Goal: Complete application form

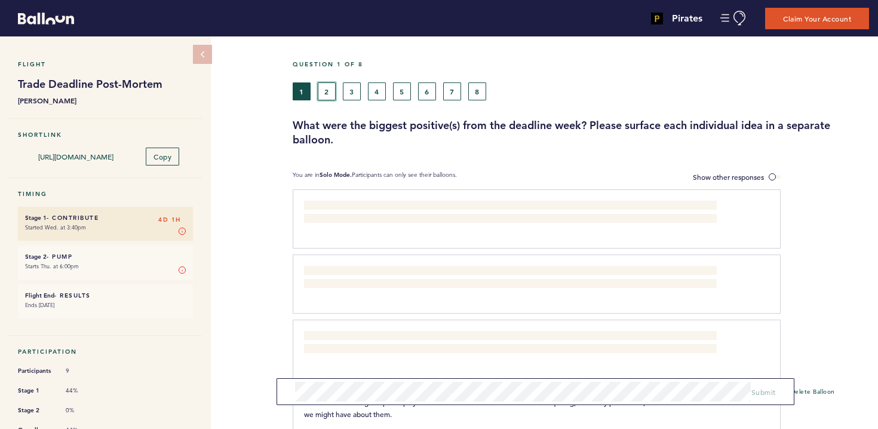
click at [330, 82] on button "2" at bounding box center [327, 91] width 18 height 18
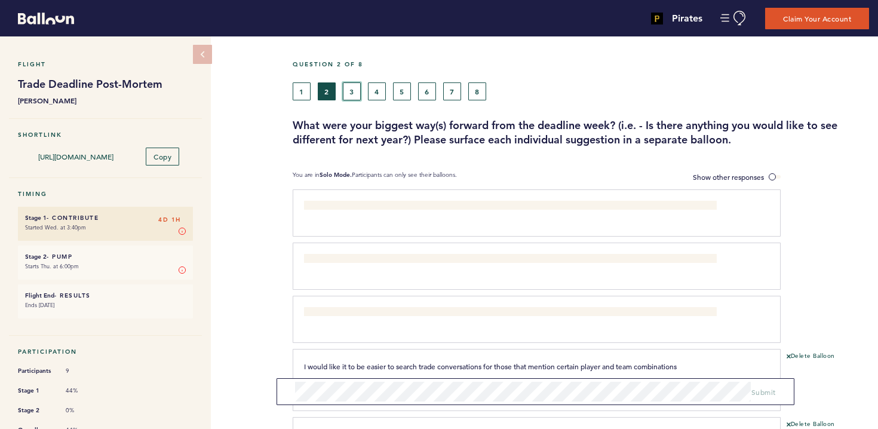
click at [355, 87] on button "3" at bounding box center [352, 91] width 18 height 18
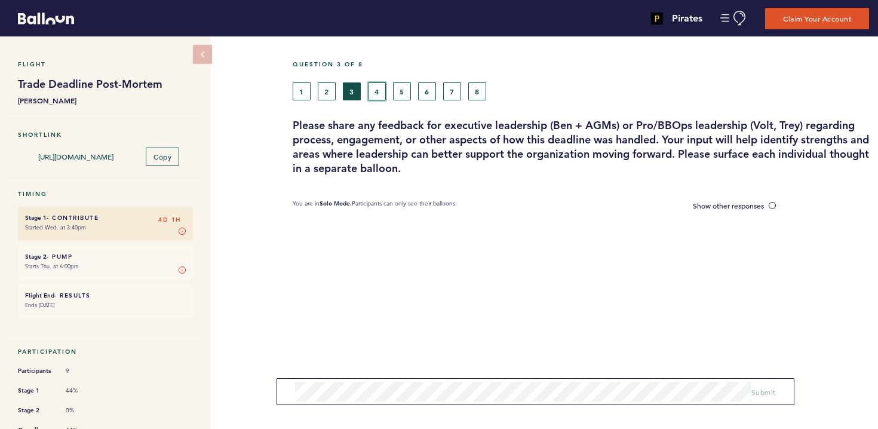
click at [378, 91] on button "4" at bounding box center [377, 91] width 18 height 18
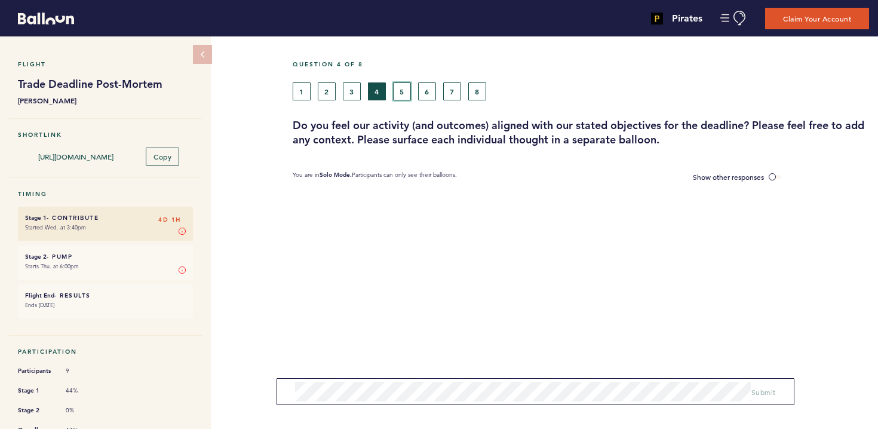
click at [397, 90] on button "5" at bounding box center [402, 91] width 18 height 18
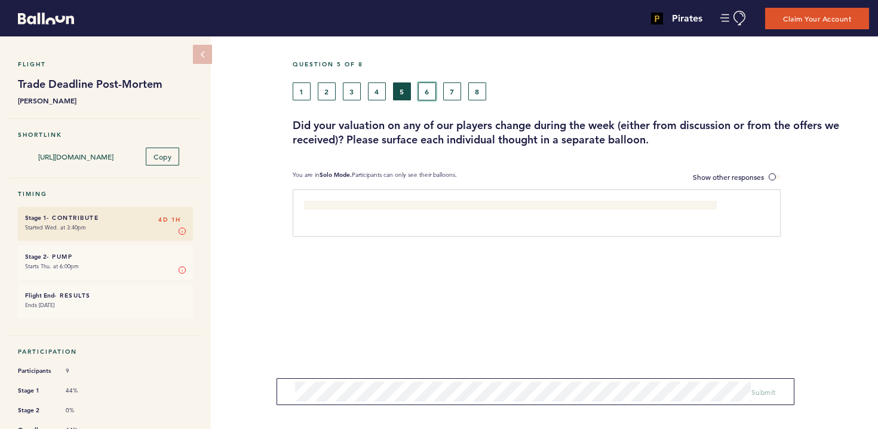
click at [418, 91] on button "6" at bounding box center [427, 91] width 18 height 18
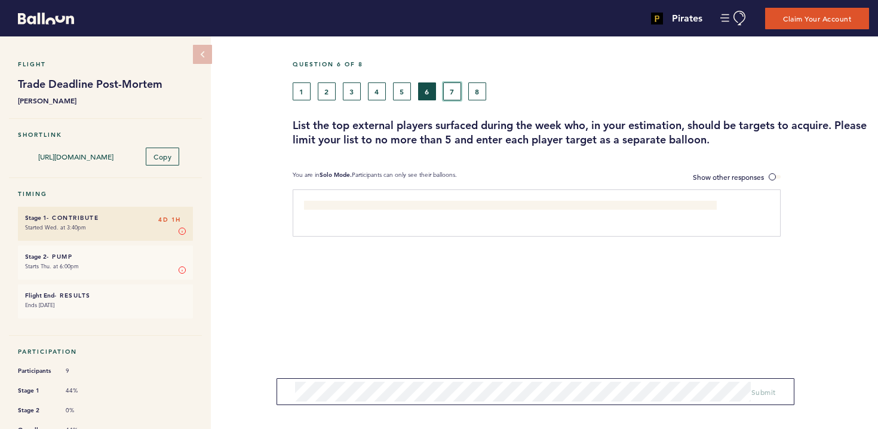
click at [443, 88] on button "7" at bounding box center [452, 91] width 18 height 18
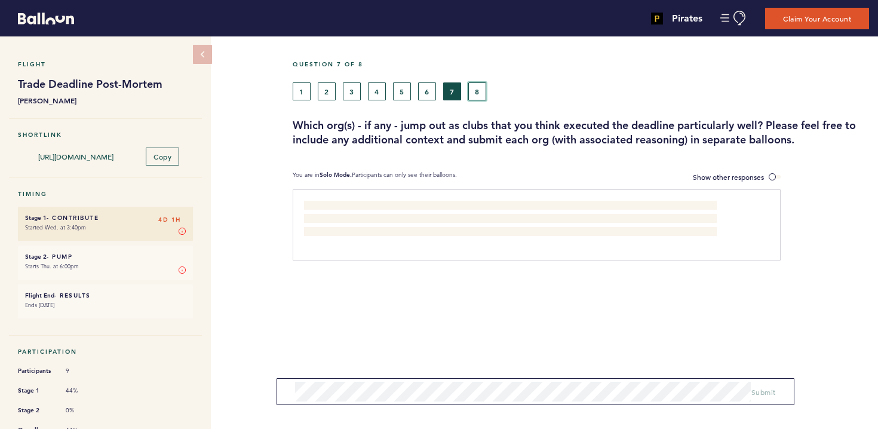
click at [478, 86] on button "8" at bounding box center [477, 91] width 18 height 18
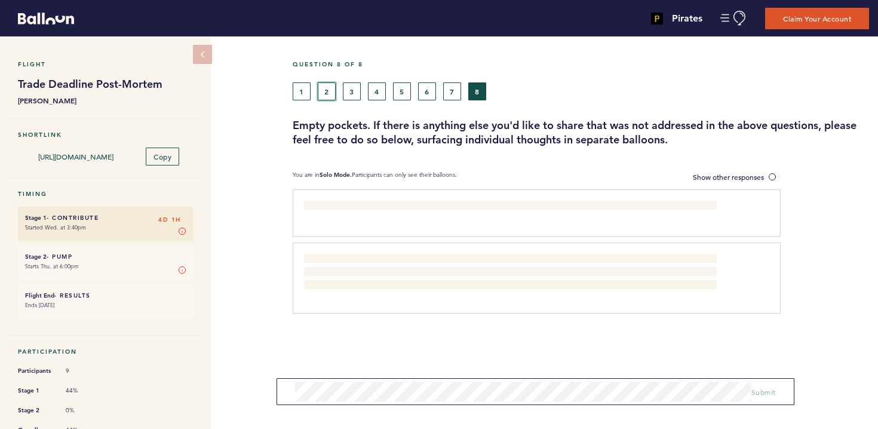
click at [335, 90] on button "2" at bounding box center [327, 91] width 18 height 18
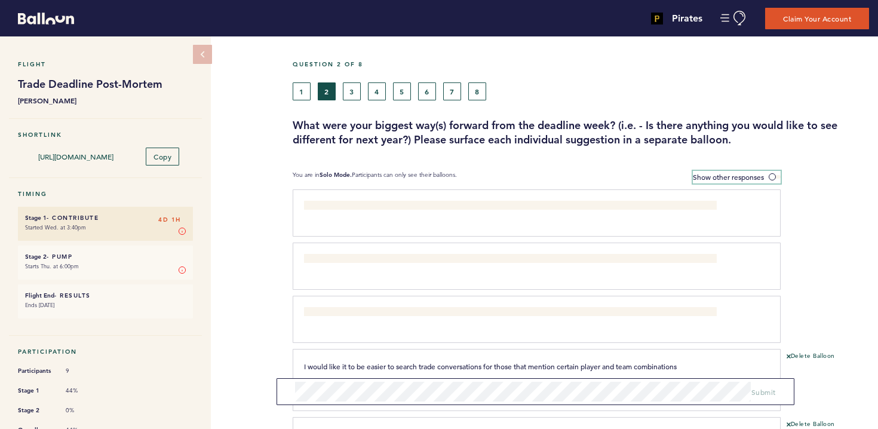
click at [773, 176] on span at bounding box center [775, 177] width 12 height 4
click at [0, 0] on input "Show other responses" at bounding box center [0, 0] width 0 height 0
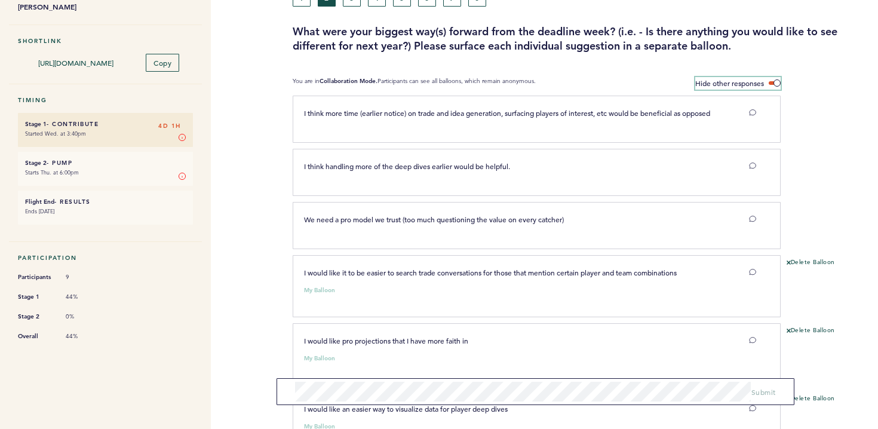
scroll to position [94, 0]
click at [435, 293] on div "My Balloon" at bounding box center [530, 287] width 470 height 12
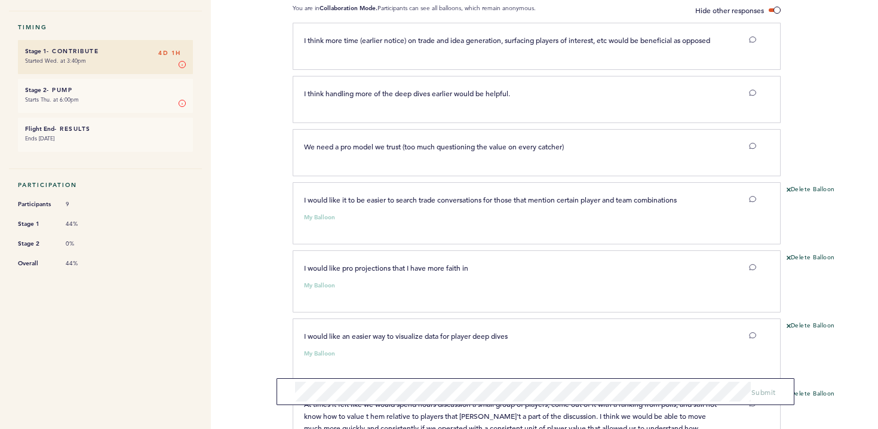
scroll to position [0, 0]
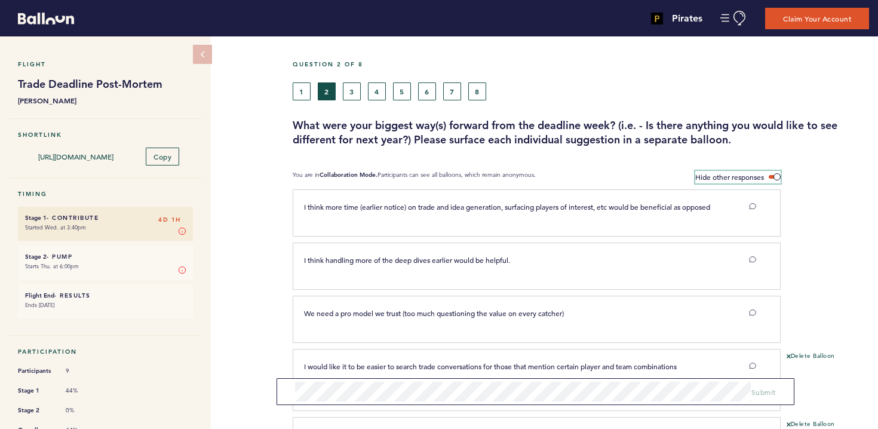
click at [772, 176] on span at bounding box center [775, 177] width 12 height 4
click at [0, 0] on input "Hide other responses" at bounding box center [0, 0] width 0 height 0
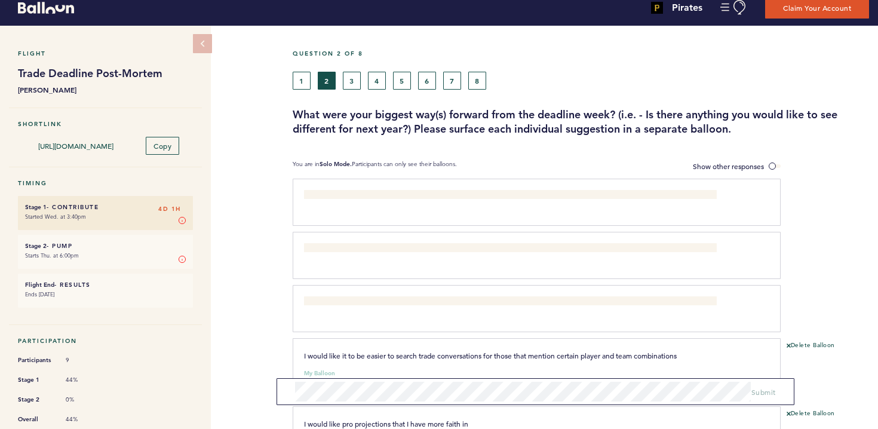
scroll to position [5, 0]
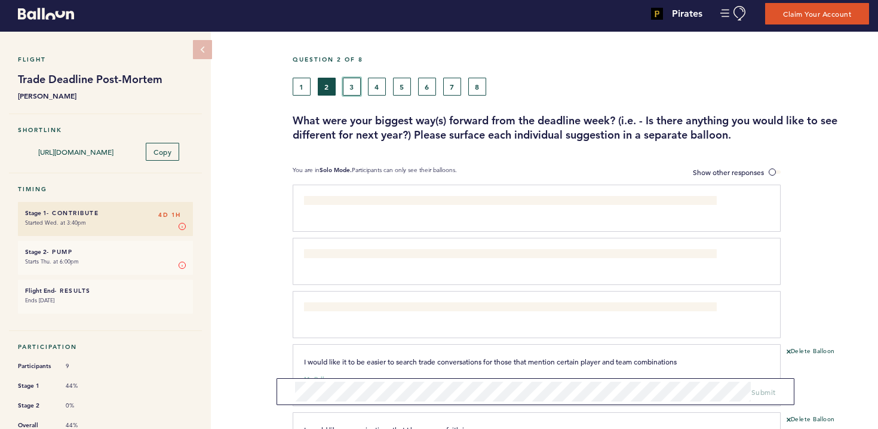
click at [348, 93] on button "3" at bounding box center [352, 87] width 18 height 18
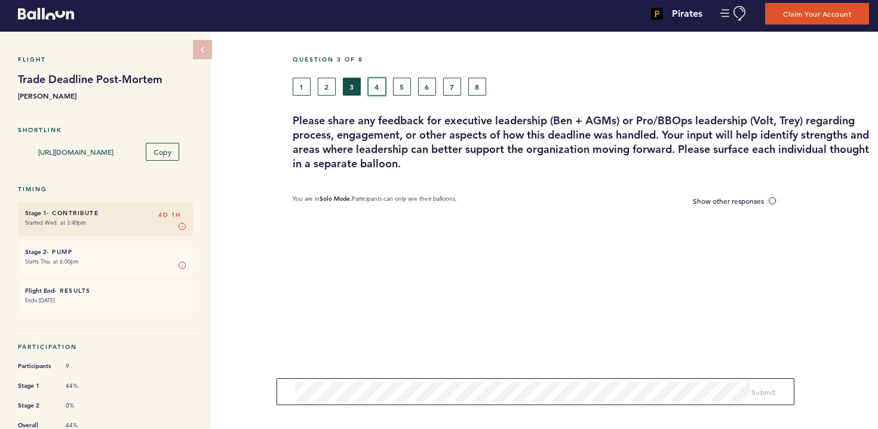
click at [385, 90] on button "4" at bounding box center [377, 87] width 18 height 18
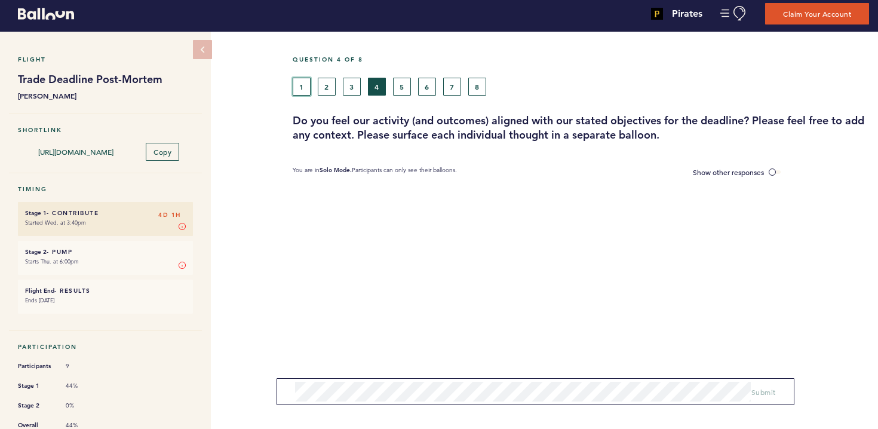
click at [309, 89] on button "1" at bounding box center [302, 87] width 18 height 18
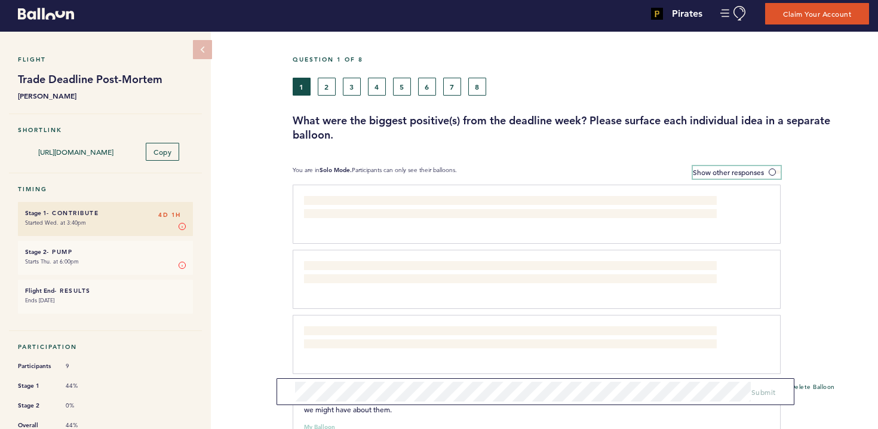
click at [771, 172] on span at bounding box center [775, 172] width 12 height 4
click at [0, 0] on input "Show other responses" at bounding box center [0, 0] width 0 height 0
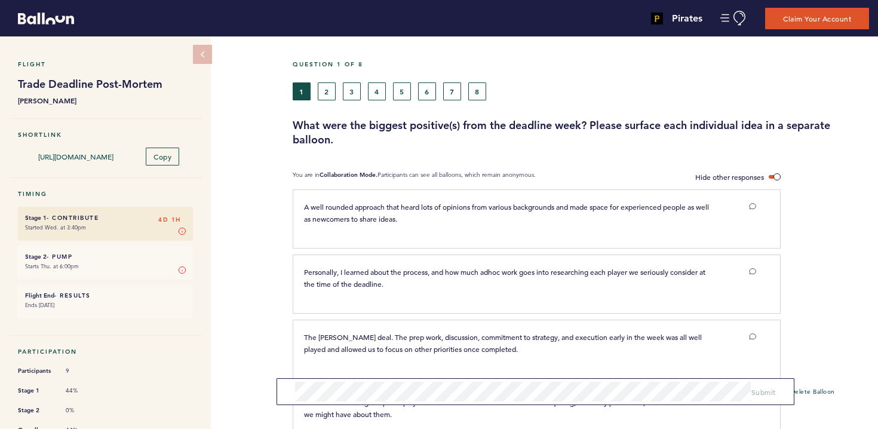
click at [769, 175] on span at bounding box center [775, 177] width 12 height 4
click at [0, 0] on input "Hide other responses" at bounding box center [0, 0] width 0 height 0
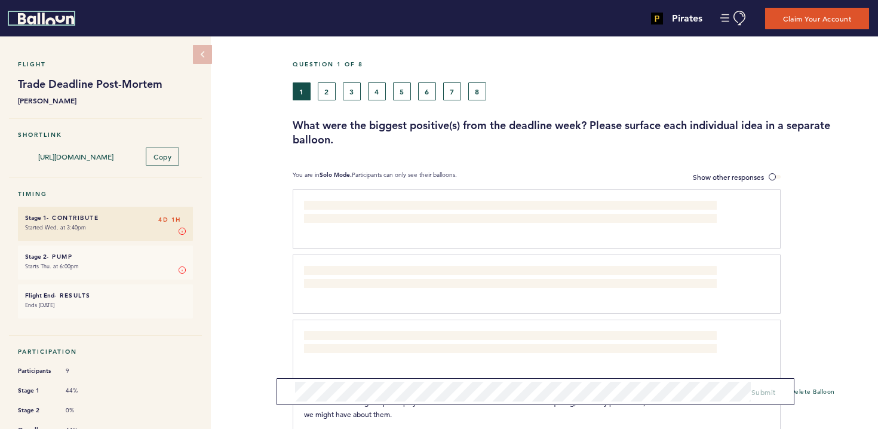
click at [51, 19] on icon "Balloon" at bounding box center [46, 18] width 56 height 11
click at [680, 21] on h4 "Pirates" at bounding box center [687, 18] width 30 height 14
click at [726, 18] on button "Manage Account" at bounding box center [733, 18] width 27 height 15
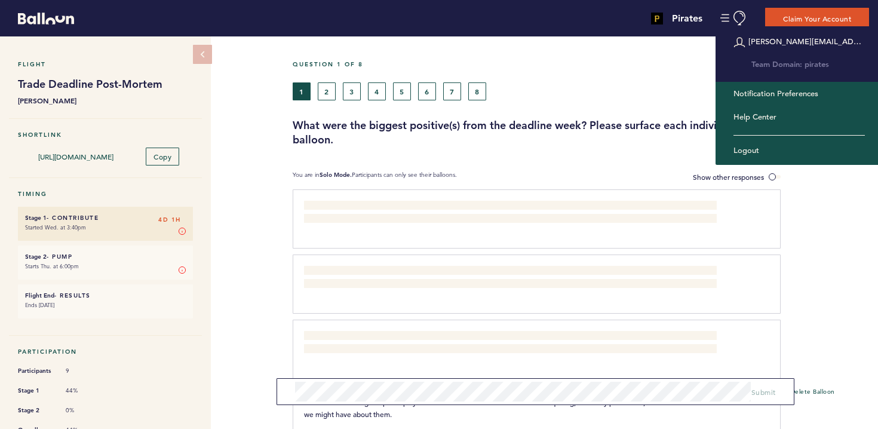
click at [561, 17] on div at bounding box center [292, 18] width 585 height 30
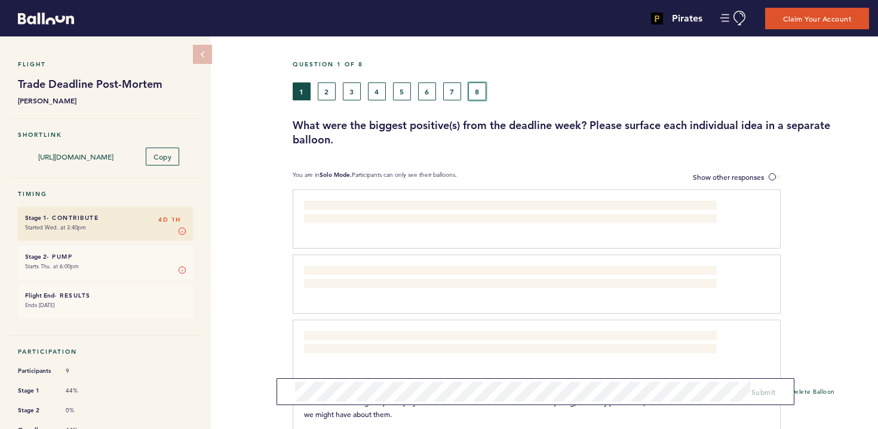
click at [474, 85] on button "8" at bounding box center [477, 91] width 18 height 18
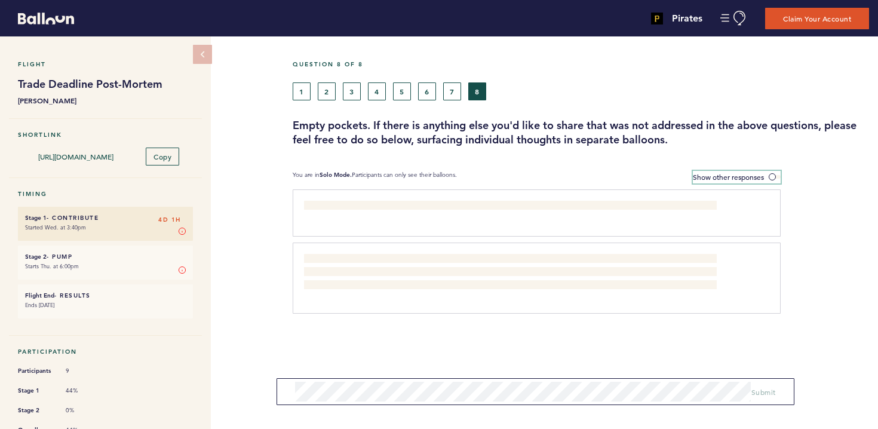
click at [750, 182] on label "Show other responses" at bounding box center [737, 177] width 88 height 13
click at [0, 0] on input "Show other responses" at bounding box center [0, 0] width 0 height 0
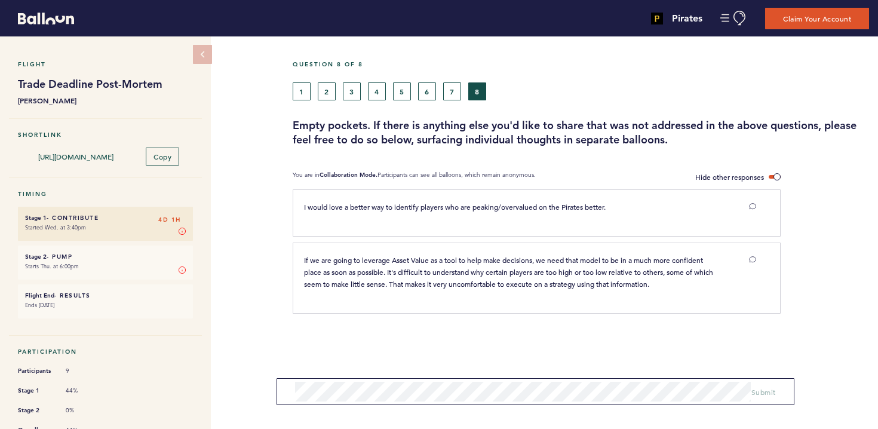
click at [291, 82] on div "1 2 3 4 5 6 7 8" at bounding box center [507, 91] width 446 height 18
click at [297, 91] on button "1" at bounding box center [302, 91] width 18 height 18
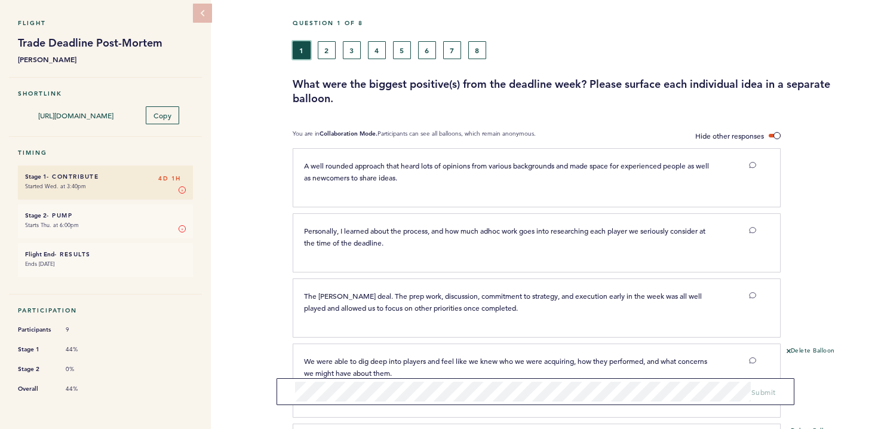
scroll to position [30, 0]
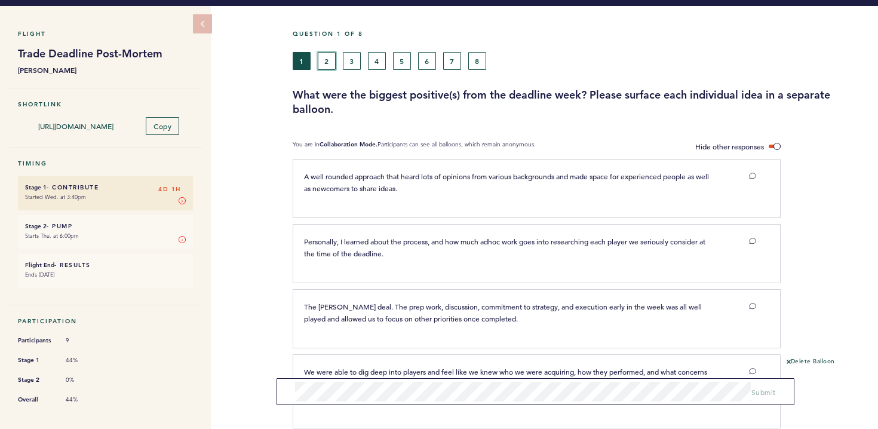
click at [326, 58] on button "2" at bounding box center [327, 61] width 18 height 18
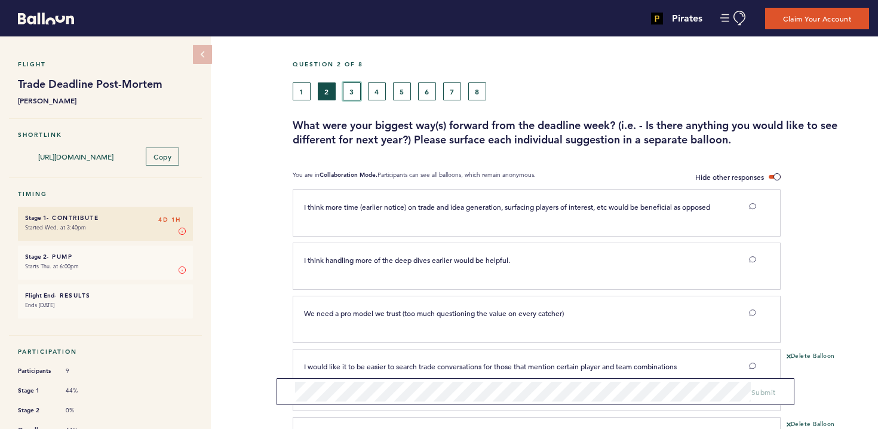
click at [357, 91] on button "3" at bounding box center [352, 91] width 18 height 18
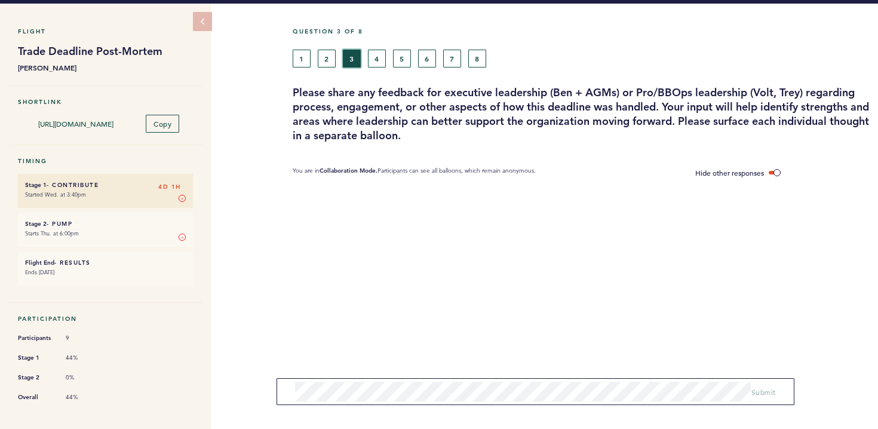
scroll to position [39, 0]
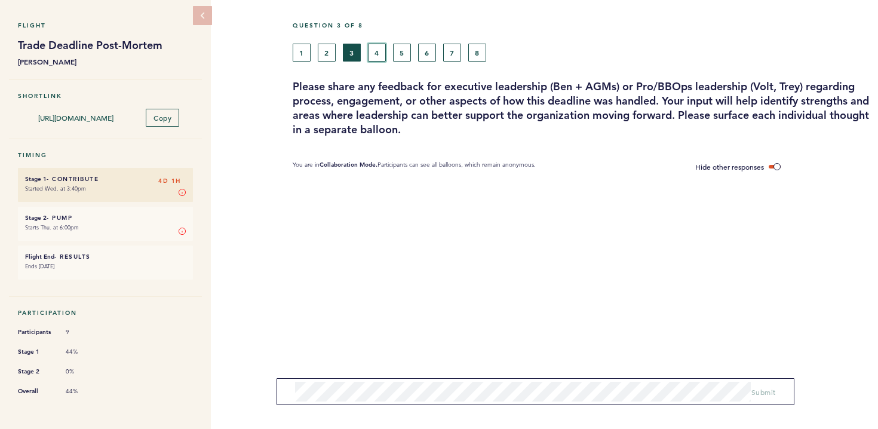
click at [380, 57] on button "4" at bounding box center [377, 53] width 18 height 18
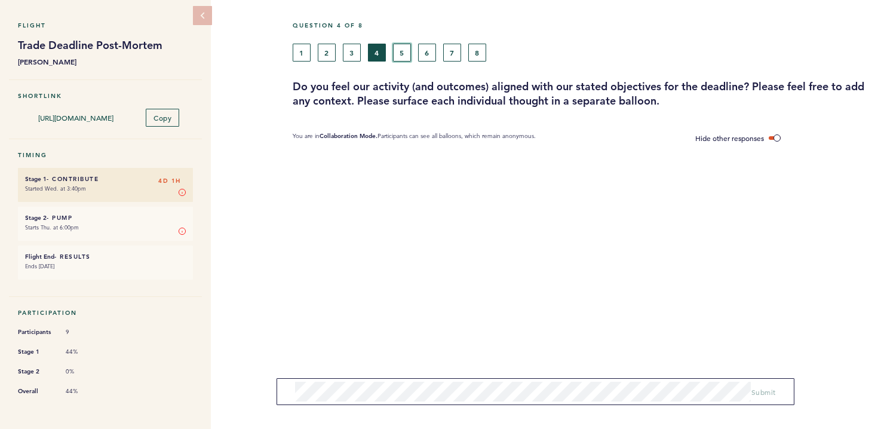
click at [400, 51] on button "5" at bounding box center [402, 53] width 18 height 18
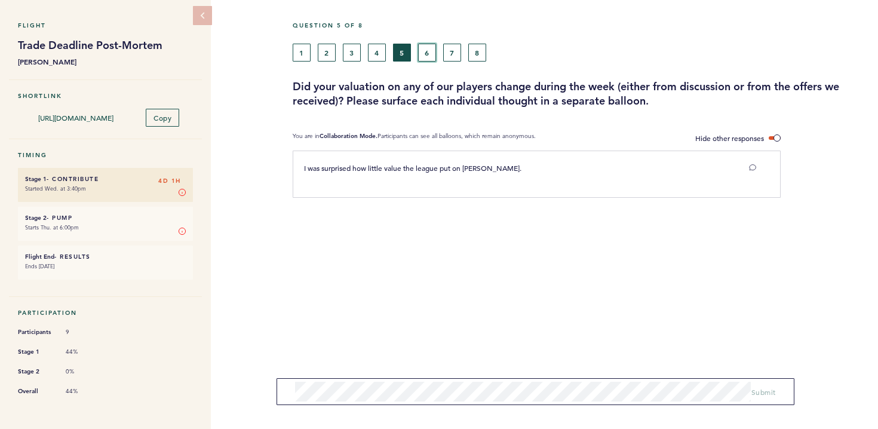
click at [428, 51] on button "6" at bounding box center [427, 53] width 18 height 18
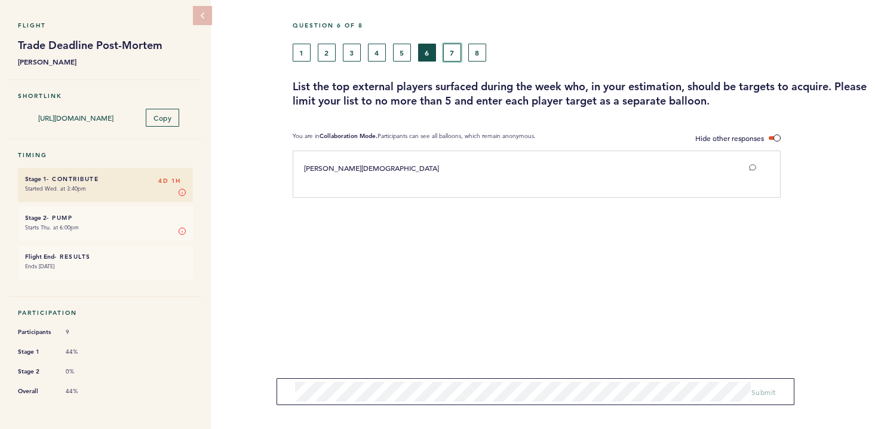
click at [450, 55] on button "7" at bounding box center [452, 53] width 18 height 18
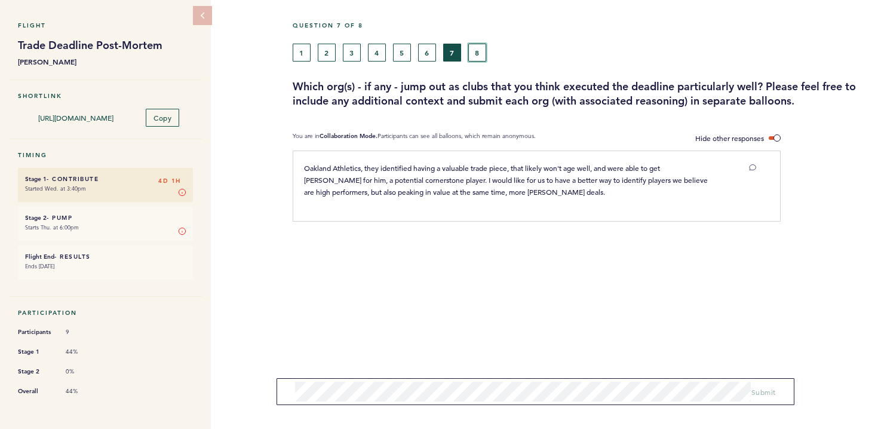
click at [474, 53] on button "8" at bounding box center [477, 53] width 18 height 18
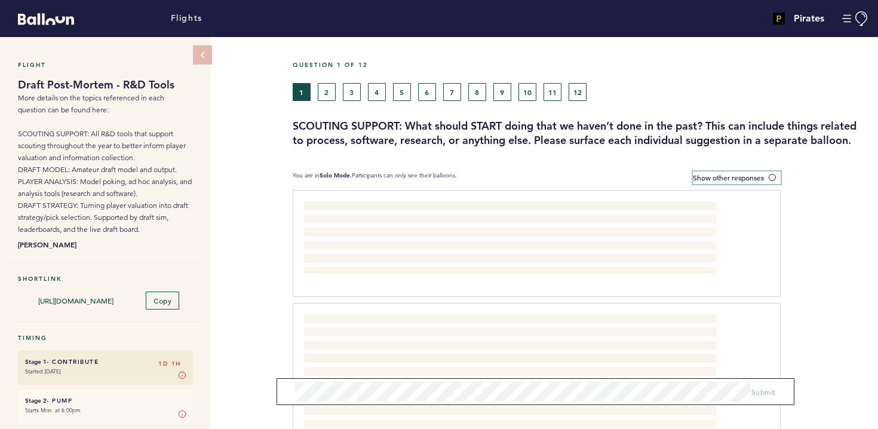
click at [769, 173] on label "Show other responses" at bounding box center [737, 177] width 88 height 13
click at [0, 0] on input "Show other responses" at bounding box center [0, 0] width 0 height 0
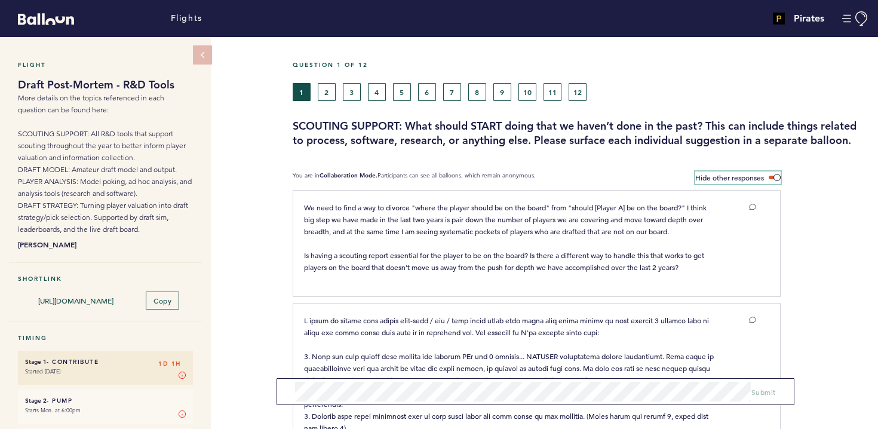
click at [773, 177] on span at bounding box center [775, 178] width 12 height 4
click at [0, 0] on input "Hide other responses" at bounding box center [0, 0] width 0 height 0
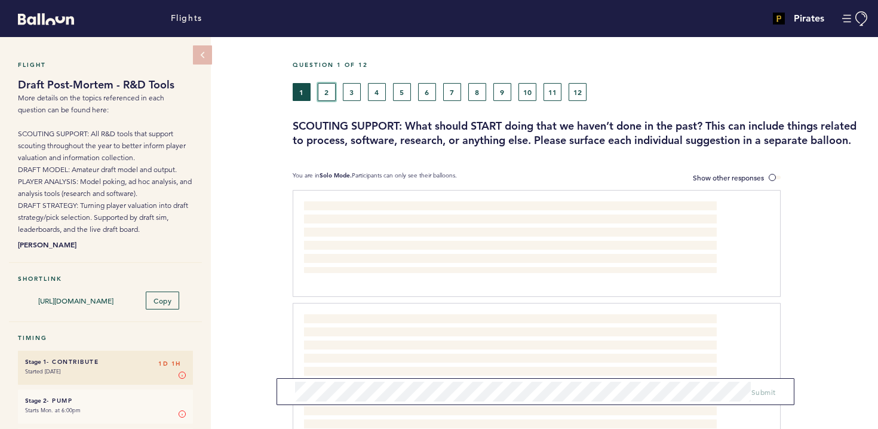
click at [326, 96] on button "2" at bounding box center [327, 92] width 18 height 18
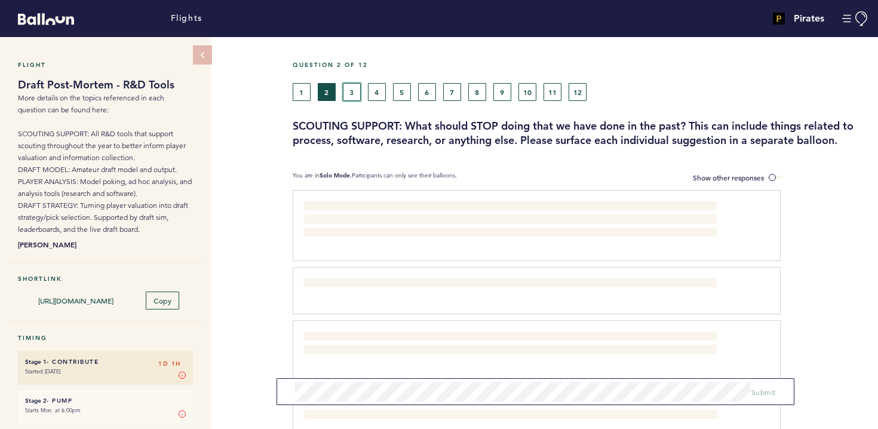
click at [346, 93] on button "3" at bounding box center [352, 92] width 18 height 18
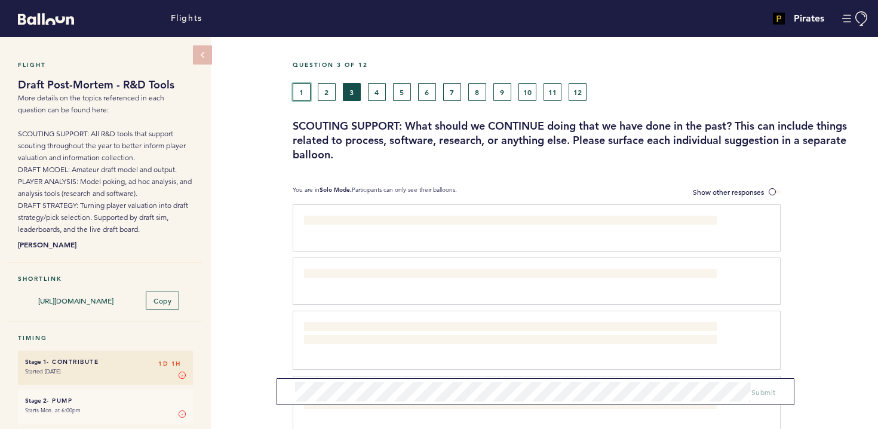
click at [303, 93] on button "1" at bounding box center [302, 92] width 18 height 18
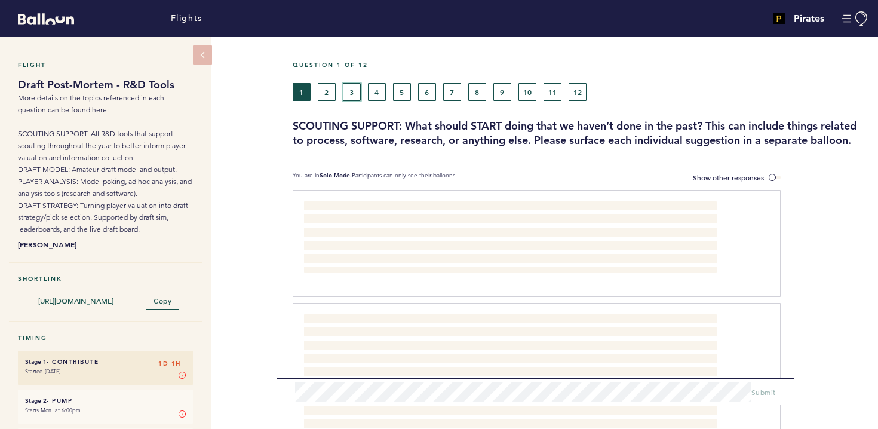
click at [346, 96] on button "3" at bounding box center [352, 92] width 18 height 18
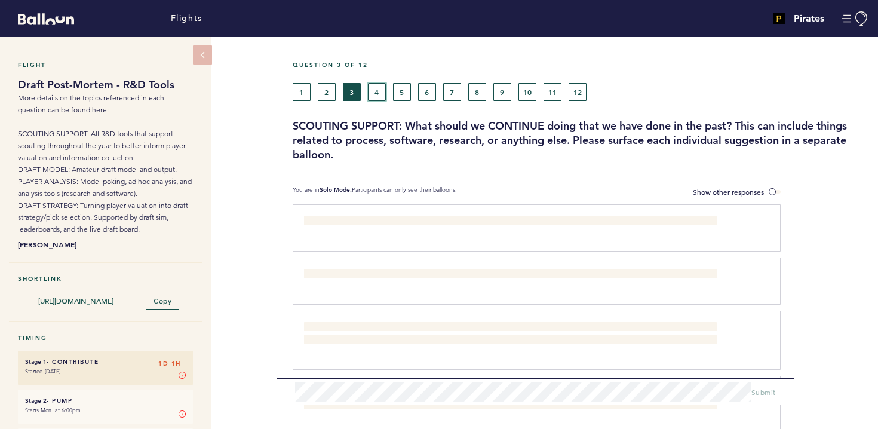
click at [372, 93] on button "4" at bounding box center [377, 92] width 18 height 18
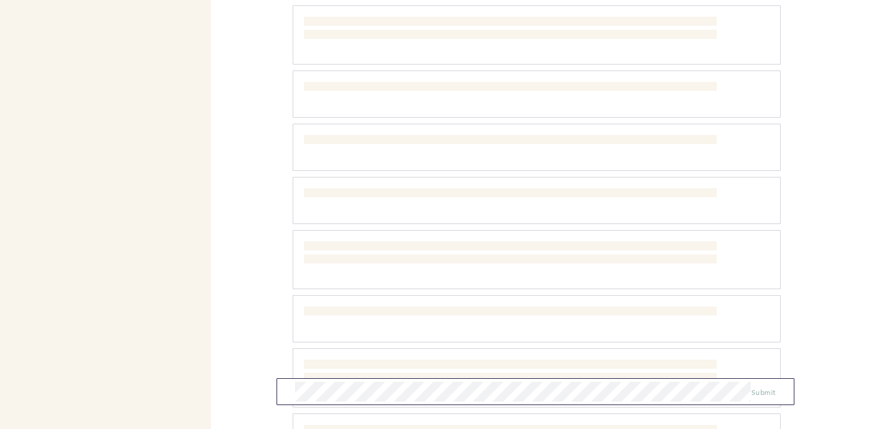
scroll to position [1382, 0]
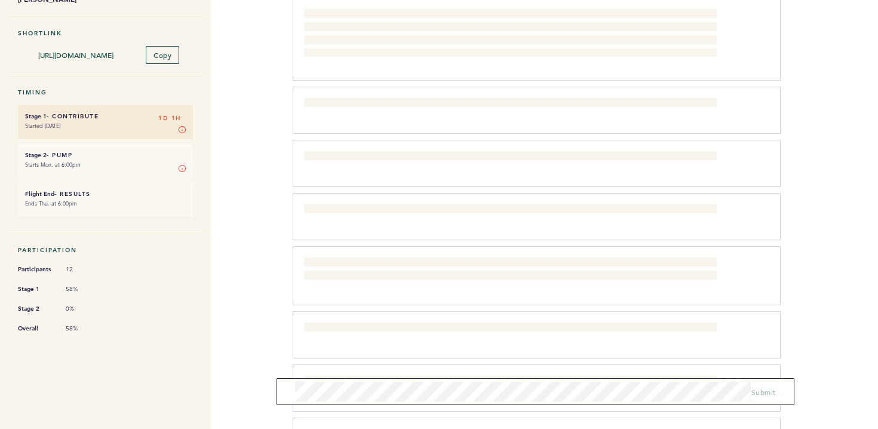
scroll to position [0, 0]
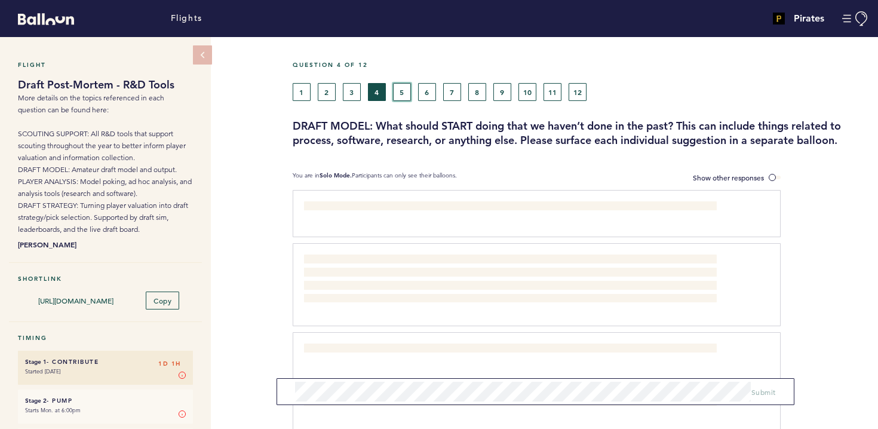
click at [400, 89] on button "5" at bounding box center [402, 92] width 18 height 18
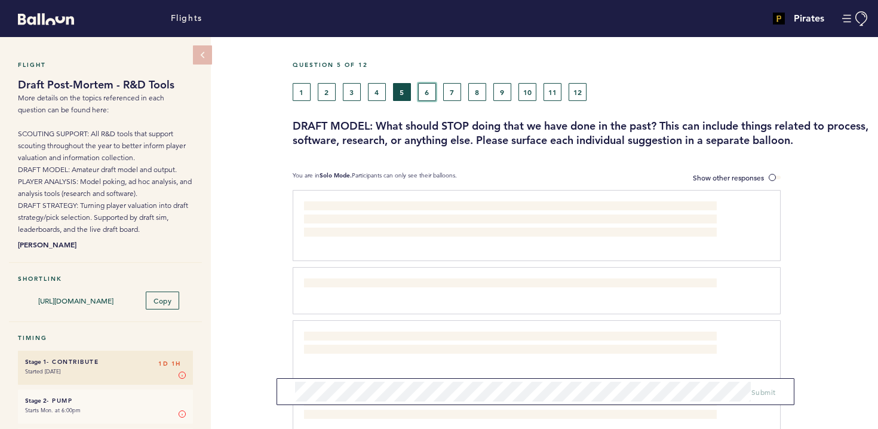
click at [429, 93] on button "6" at bounding box center [427, 92] width 18 height 18
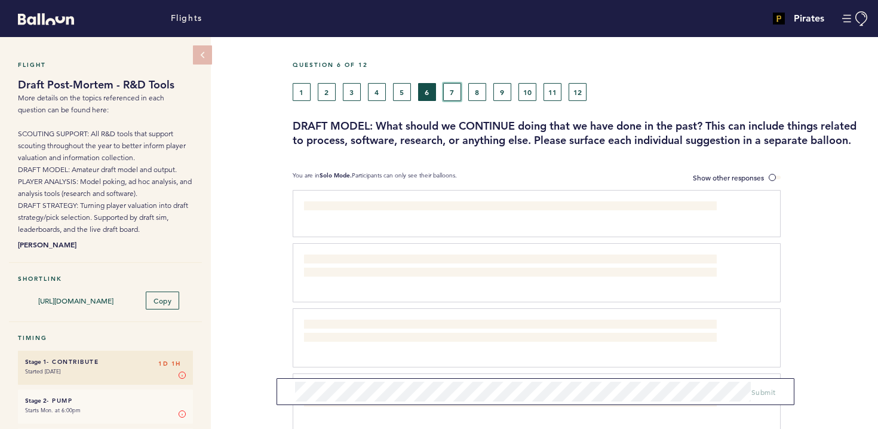
click at [450, 93] on button "7" at bounding box center [452, 92] width 18 height 18
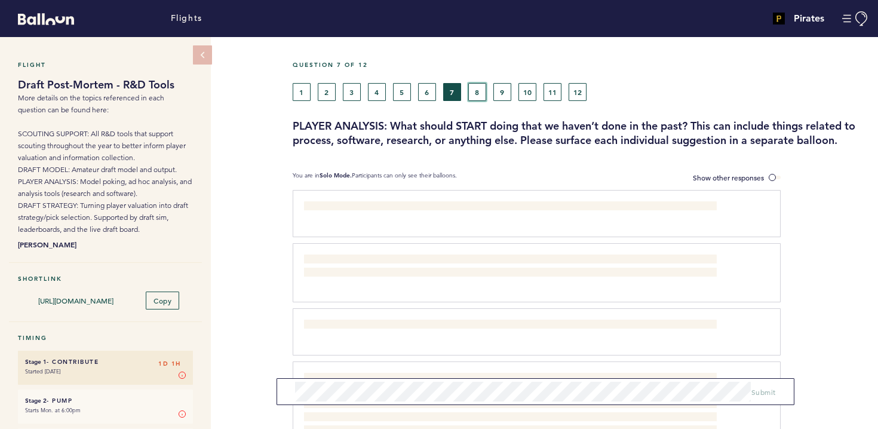
click at [475, 93] on button "8" at bounding box center [477, 92] width 18 height 18
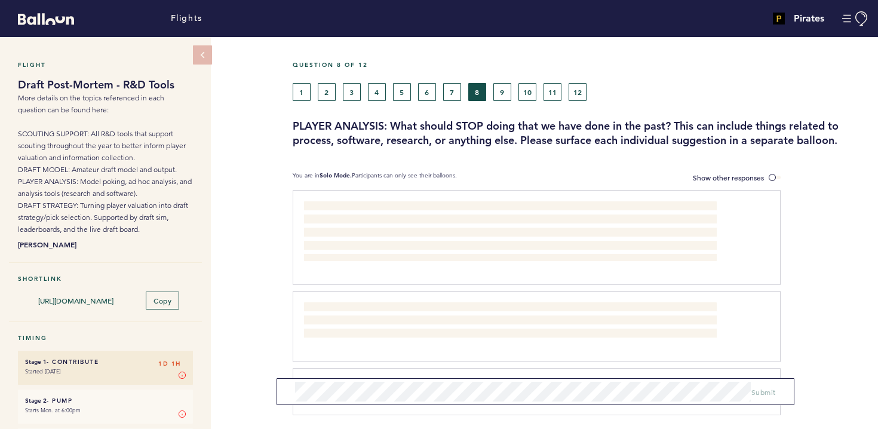
click at [492, 91] on div "1 2 3 4 5 6 7 8 9 10 11 12" at bounding box center [507, 92] width 428 height 18
click at [499, 94] on button "9" at bounding box center [502, 92] width 18 height 18
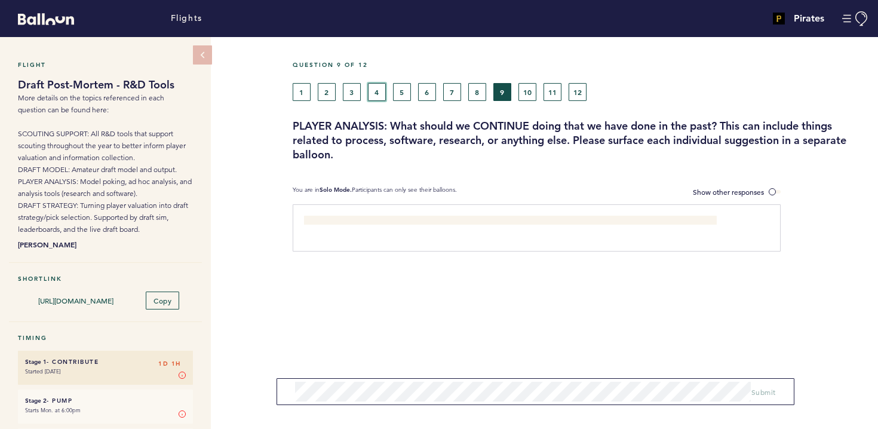
click at [375, 91] on button "4" at bounding box center [377, 92] width 18 height 18
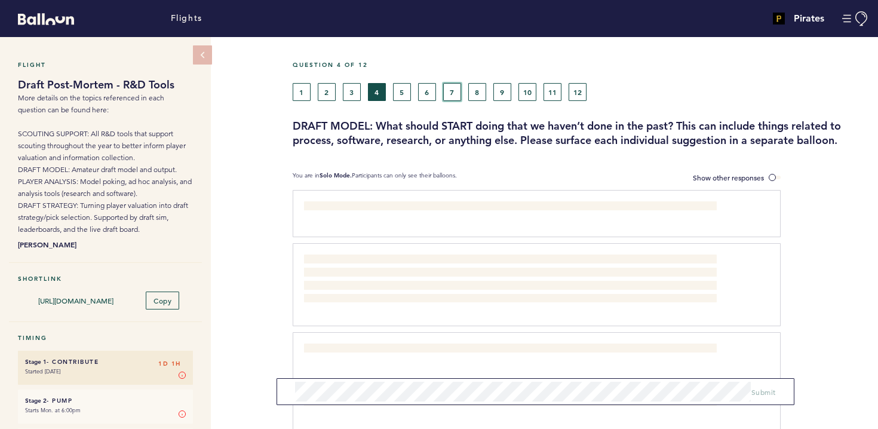
click at [451, 93] on button "7" at bounding box center [452, 92] width 18 height 18
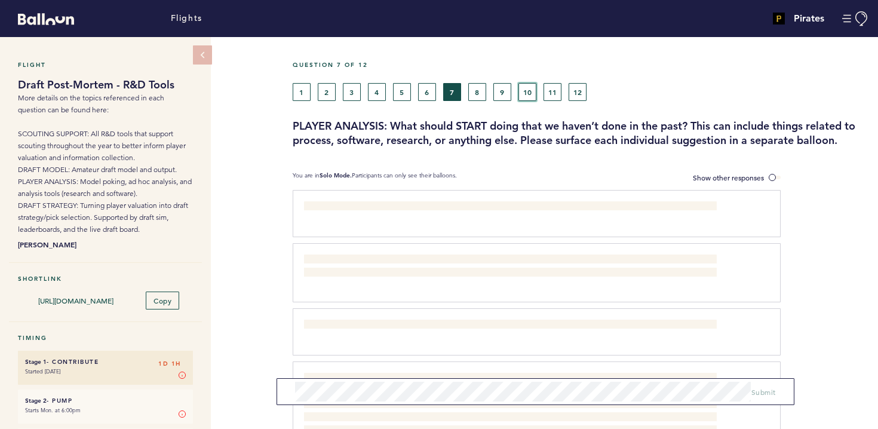
click at [523, 94] on button "10" at bounding box center [527, 92] width 18 height 18
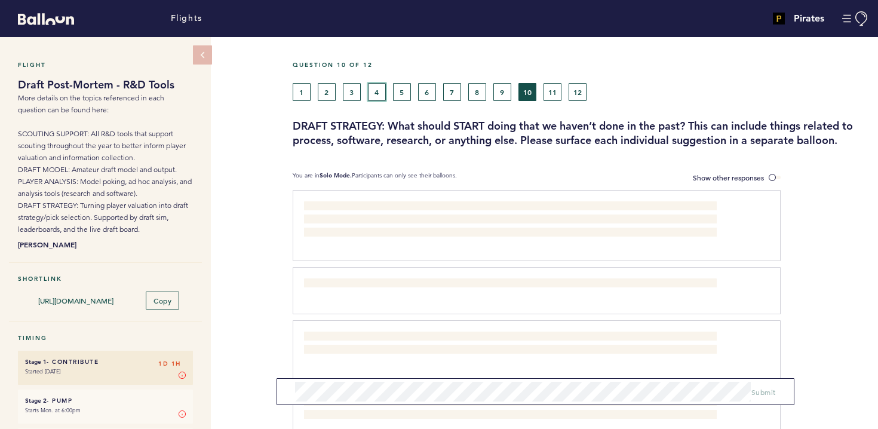
click at [375, 96] on button "4" at bounding box center [377, 92] width 18 height 18
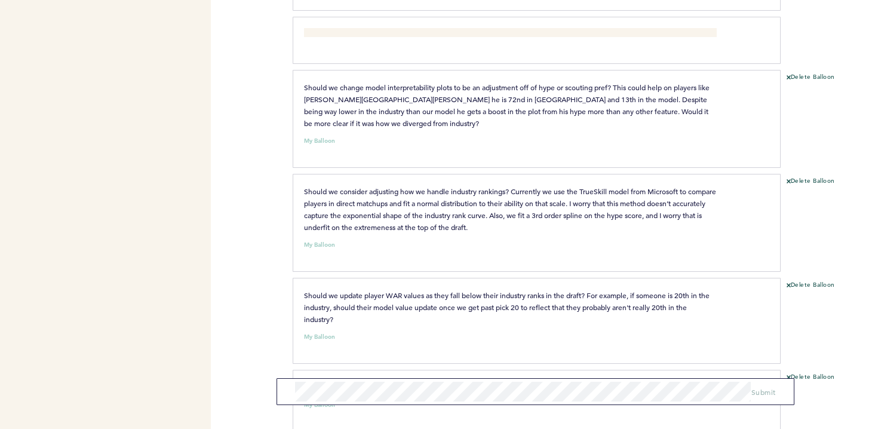
scroll to position [1807, 0]
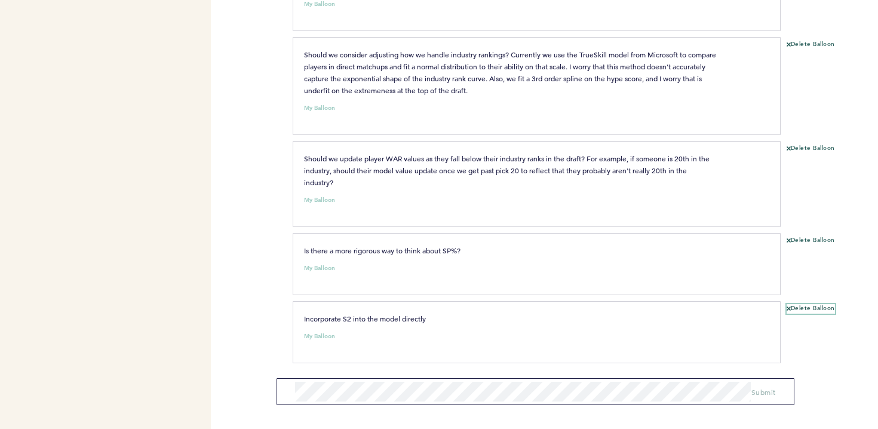
click at [803, 307] on button "Delete Balloon" at bounding box center [811, 309] width 48 height 10
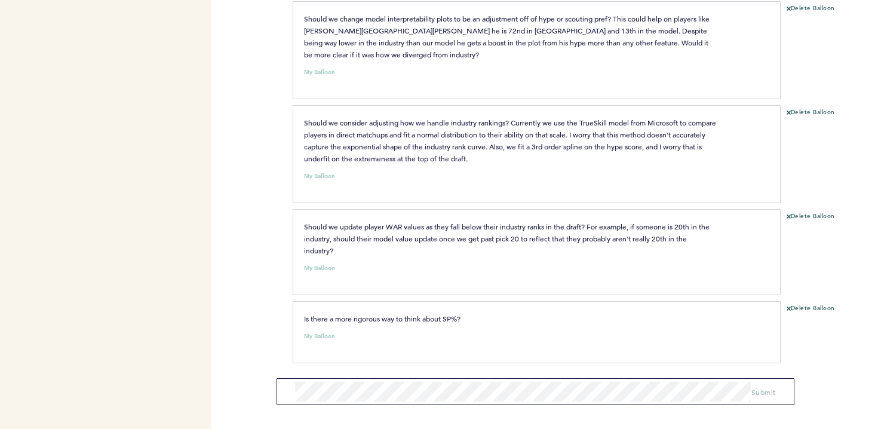
scroll to position [1739, 0]
click at [479, 378] on form "Submit" at bounding box center [535, 391] width 517 height 27
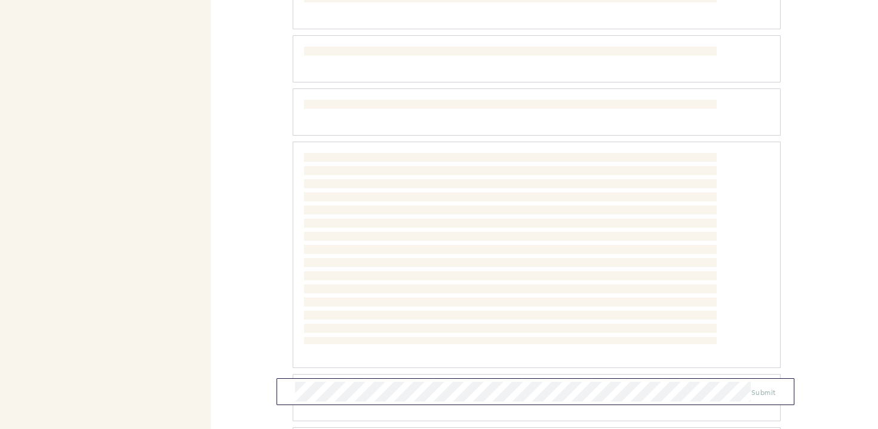
scroll to position [0, 0]
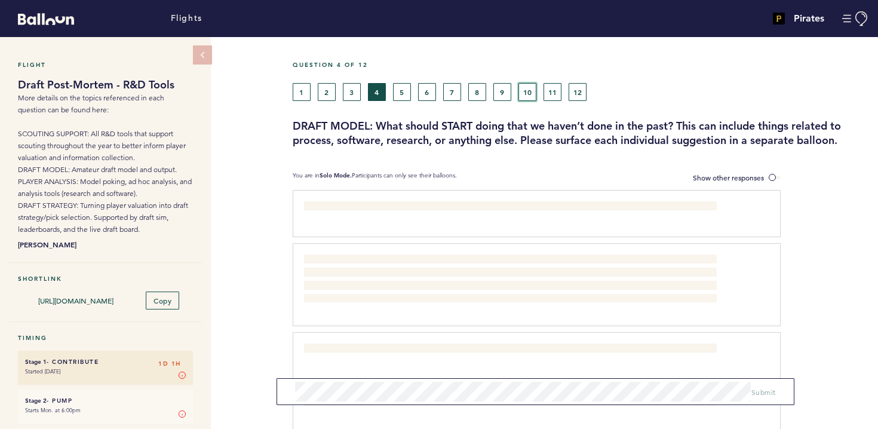
click at [521, 93] on button "10" at bounding box center [527, 92] width 18 height 18
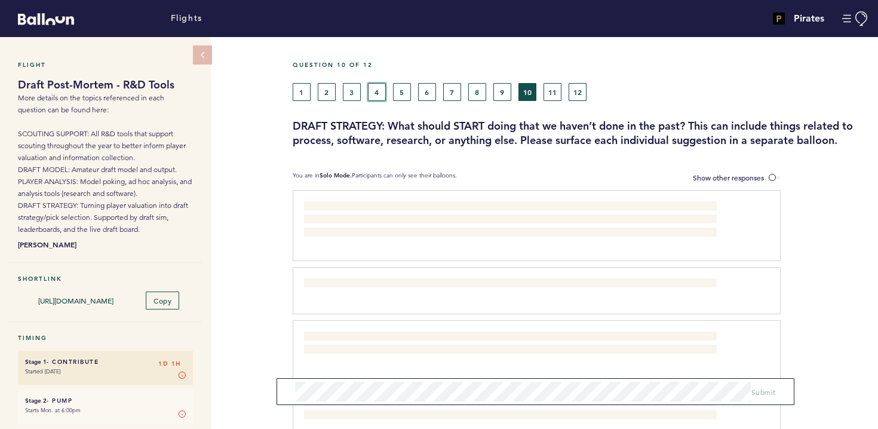
click at [374, 93] on button "4" at bounding box center [377, 92] width 18 height 18
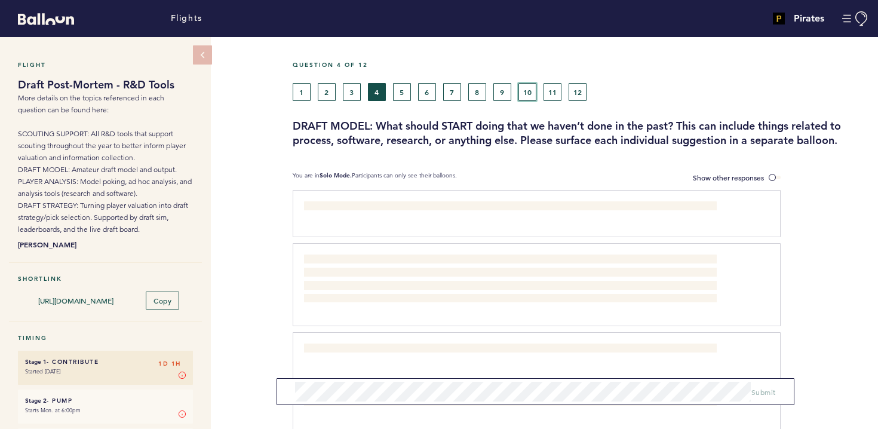
click at [525, 94] on button "10" at bounding box center [527, 92] width 18 height 18
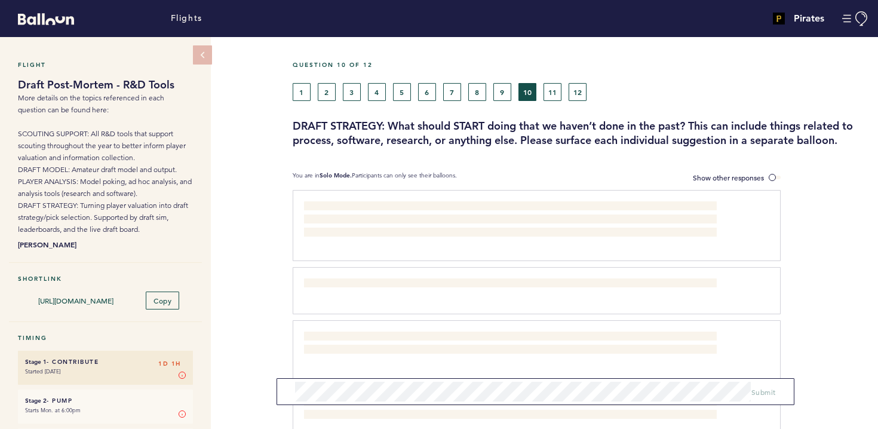
click at [362, 410] on span "Start to consider or research how model poking and pref WAR impact the draft si…" at bounding box center [497, 409] width 386 height 22
click at [376, 96] on button "4" at bounding box center [377, 92] width 18 height 18
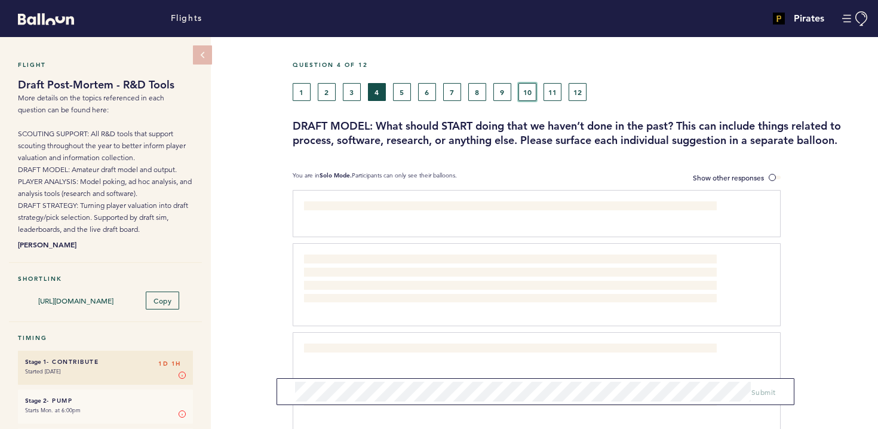
click at [526, 87] on button "10" at bounding box center [527, 92] width 18 height 18
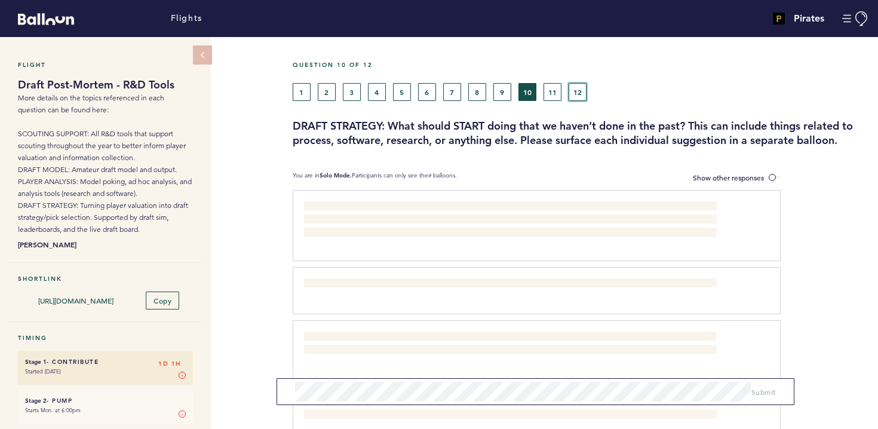
click at [580, 96] on button "12" at bounding box center [578, 92] width 18 height 18
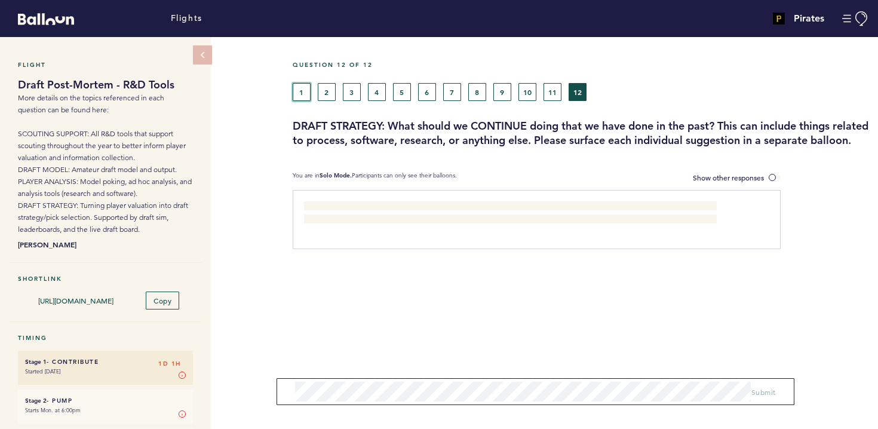
click at [294, 91] on button "1" at bounding box center [302, 92] width 18 height 18
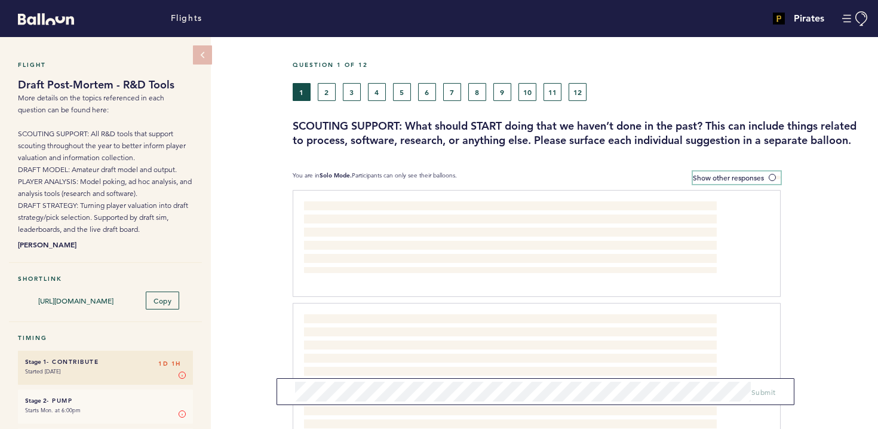
click at [770, 177] on span at bounding box center [775, 178] width 12 height 4
click at [0, 0] on input "Show other responses" at bounding box center [0, 0] width 0 height 0
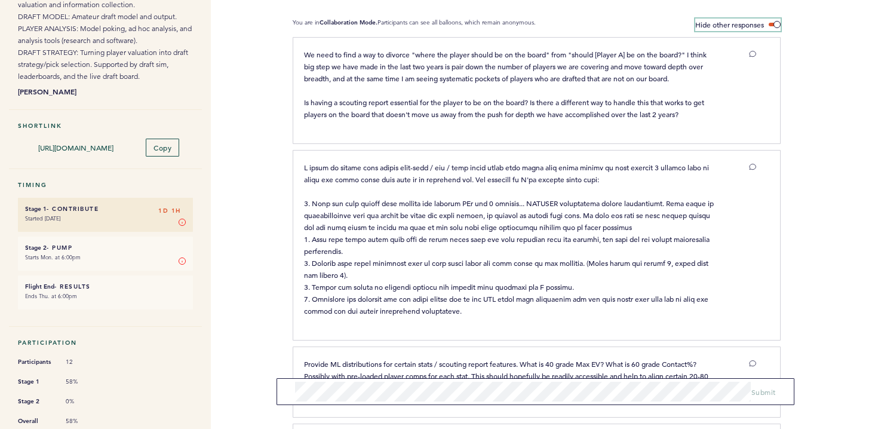
scroll to position [155, 0]
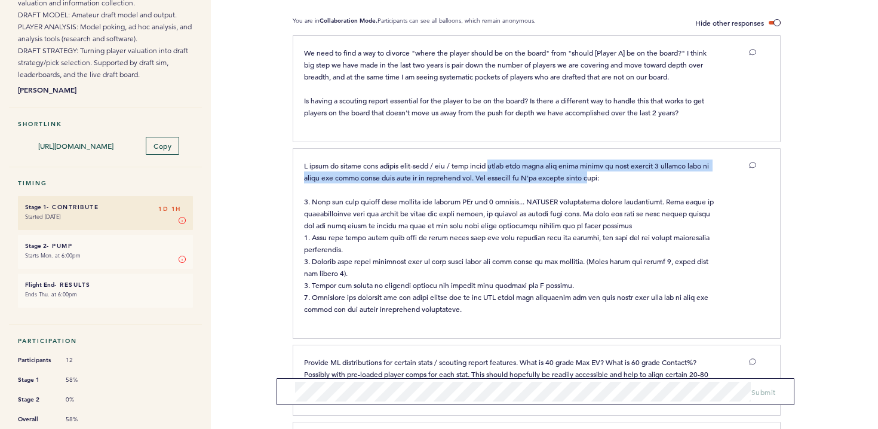
drag, startPoint x: 487, startPoint y: 164, endPoint x: 590, endPoint y: 174, distance: 103.8
click at [590, 174] on span at bounding box center [510, 237] width 412 height 153
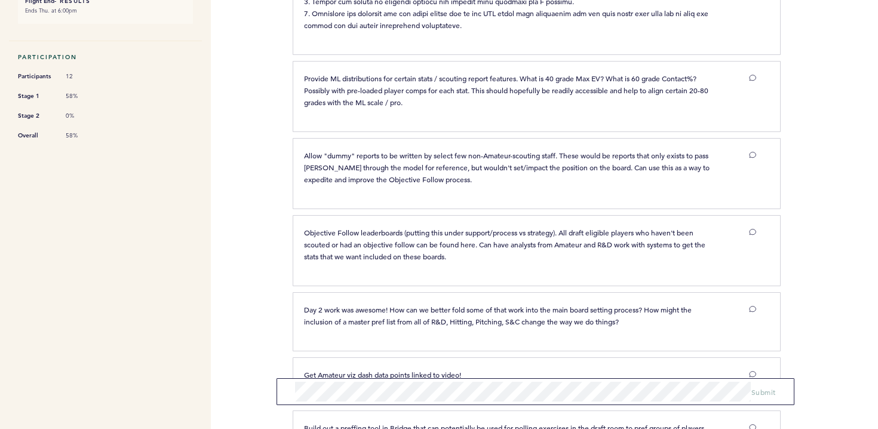
scroll to position [0, 0]
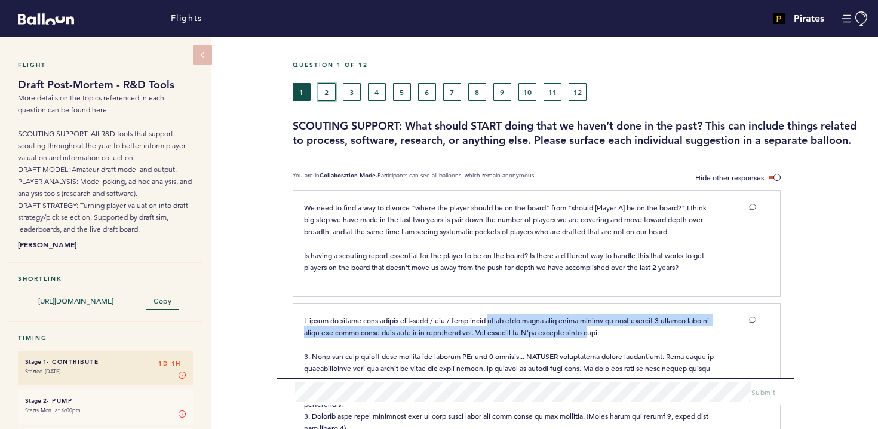
click at [326, 90] on button "2" at bounding box center [327, 92] width 18 height 18
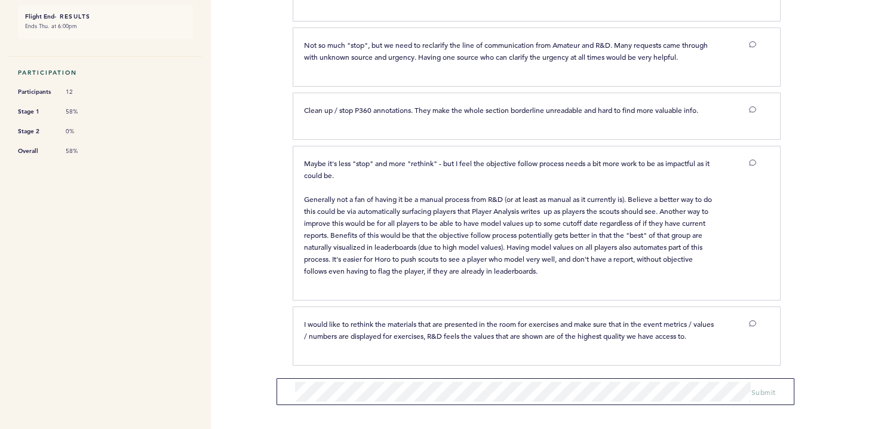
scroll to position [424, 0]
drag, startPoint x: 308, startPoint y: 106, endPoint x: 410, endPoint y: 108, distance: 102.7
click at [410, 108] on span "Clean up / stop P360 annotations. They make the whole section borderline unread…" at bounding box center [501, 109] width 394 height 10
drag, startPoint x: 426, startPoint y: 108, endPoint x: 590, endPoint y: 105, distance: 163.7
click at [590, 105] on span "Clean up / stop P360 annotations. They make the whole section borderline unread…" at bounding box center [501, 109] width 394 height 10
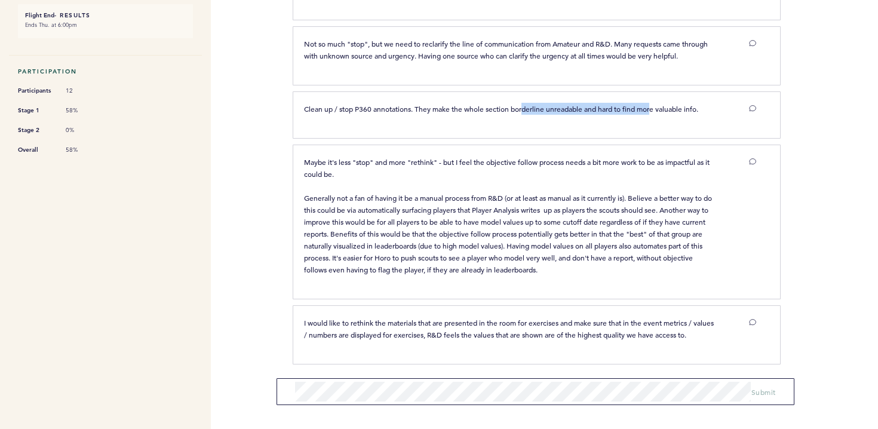
drag, startPoint x: 523, startPoint y: 110, endPoint x: 655, endPoint y: 105, distance: 132.1
click at [655, 105] on span "Clean up / stop P360 annotations. They make the whole section borderline unread…" at bounding box center [501, 109] width 394 height 10
drag, startPoint x: 346, startPoint y: 160, endPoint x: 404, endPoint y: 161, distance: 58.5
click at [404, 161] on span "Maybe it's less "stop" and more "rethink" - but I feel the objective follow pro…" at bounding box center [509, 215] width 410 height 117
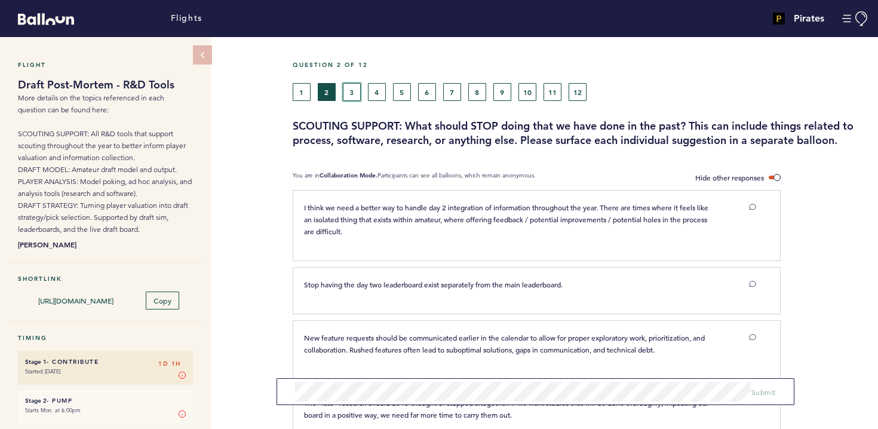
click at [343, 84] on button "3" at bounding box center [352, 92] width 18 height 18
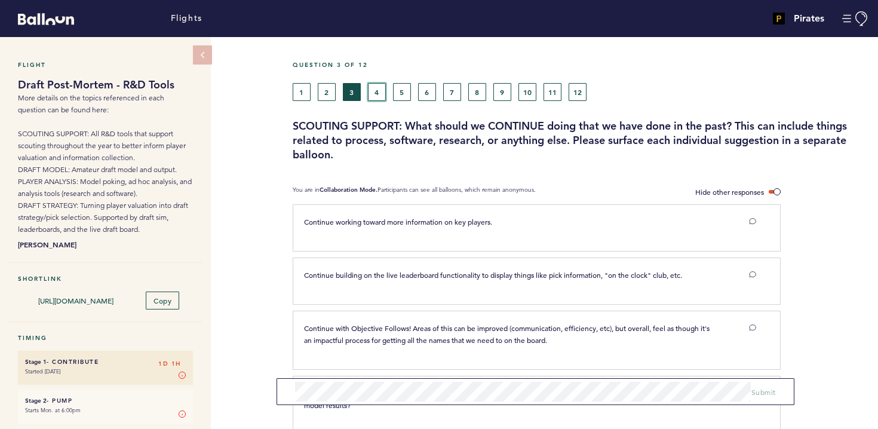
click at [377, 100] on button "4" at bounding box center [377, 92] width 18 height 18
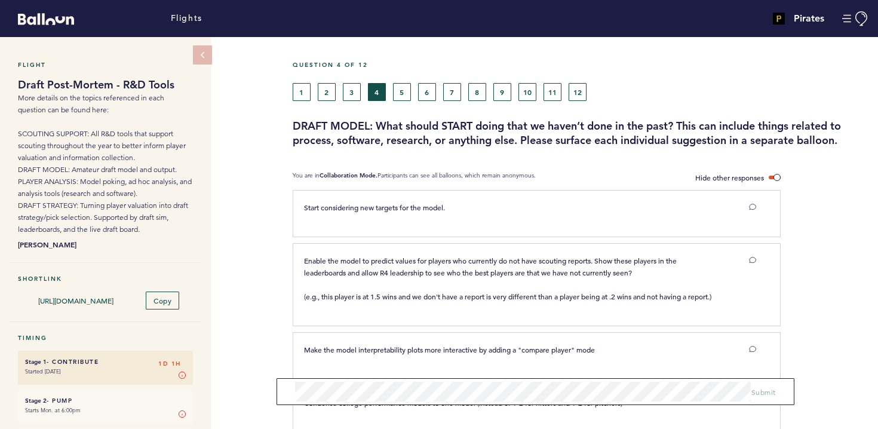
click at [401, 78] on div "Question 4 of 12" at bounding box center [581, 72] width 594 height 22
click at [401, 91] on button "5" at bounding box center [402, 92] width 18 height 18
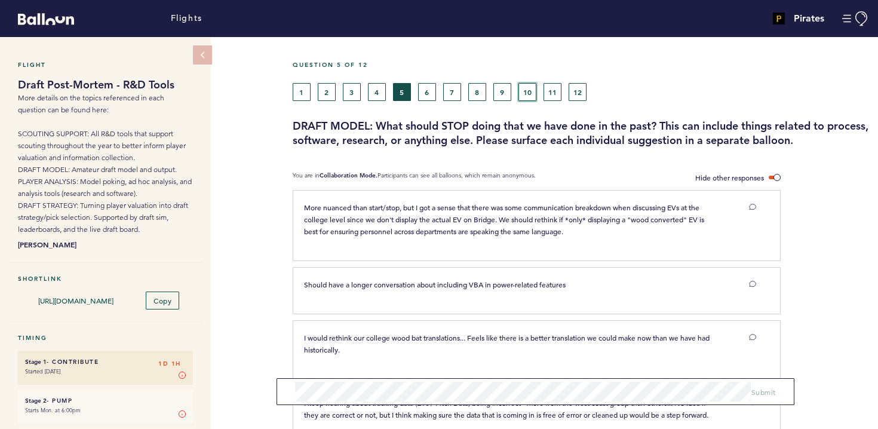
click at [526, 93] on button "10" at bounding box center [527, 92] width 18 height 18
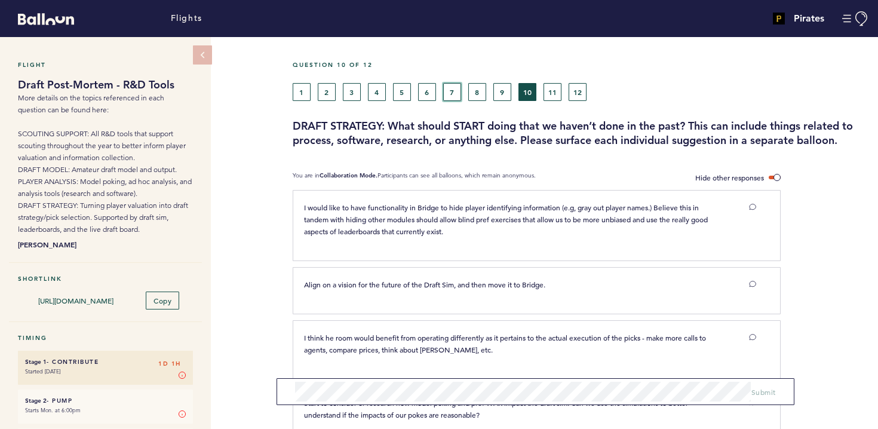
click at [444, 93] on button "7" at bounding box center [452, 92] width 18 height 18
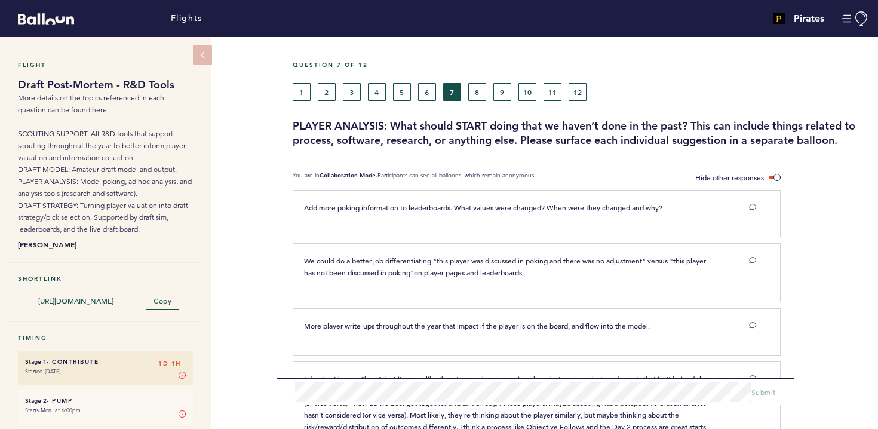
click at [373, 100] on div "Question 7 of 12 1 2 3 4 5 6 7 8 9 10 11 12 PLAYER ANALYSIS: What should START …" at bounding box center [585, 104] width 585 height 87
click at [376, 93] on button "4" at bounding box center [377, 92] width 18 height 18
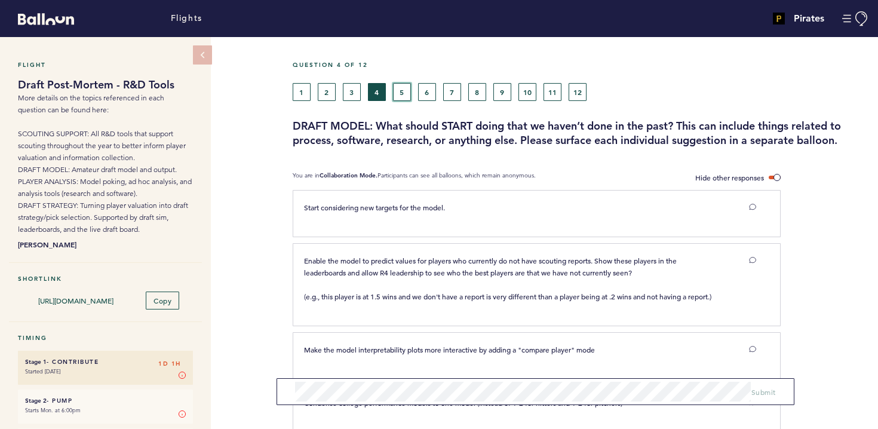
click at [401, 100] on button "5" at bounding box center [402, 92] width 18 height 18
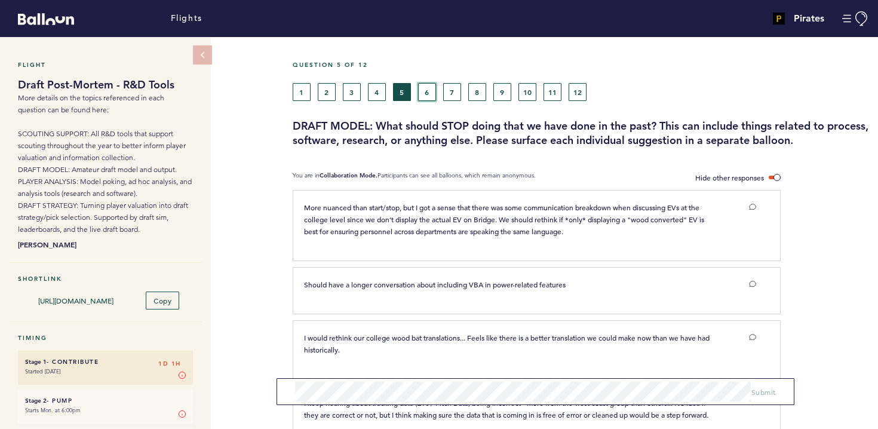
click at [427, 93] on button "6" at bounding box center [427, 92] width 18 height 18
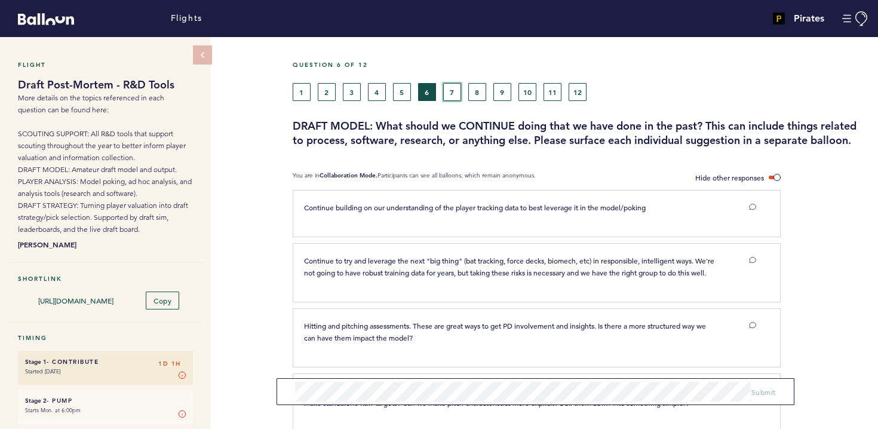
click at [451, 94] on button "7" at bounding box center [452, 92] width 18 height 18
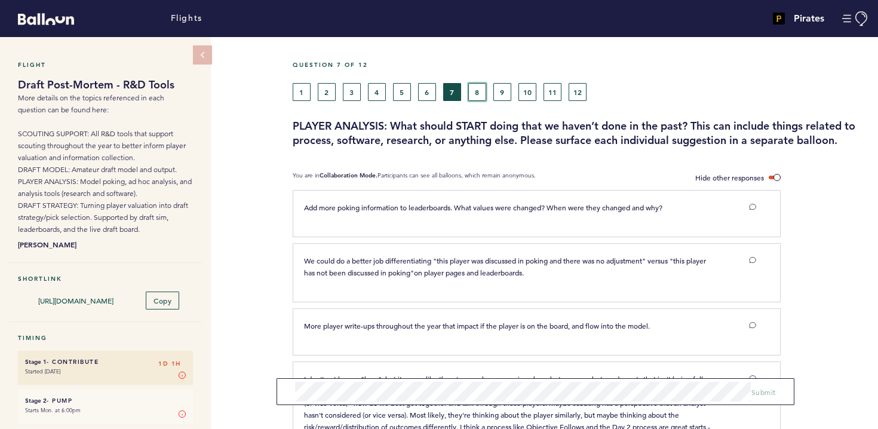
click at [474, 88] on button "8" at bounding box center [477, 92] width 18 height 18
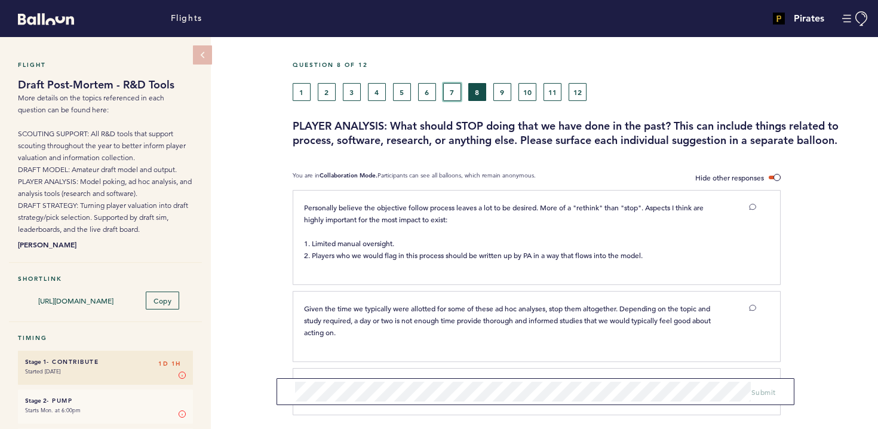
click at [450, 93] on button "7" at bounding box center [452, 92] width 18 height 18
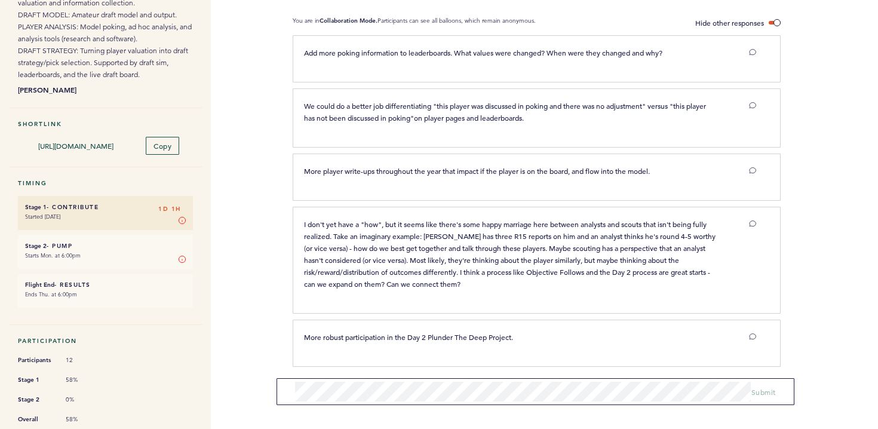
scroll to position [159, 0]
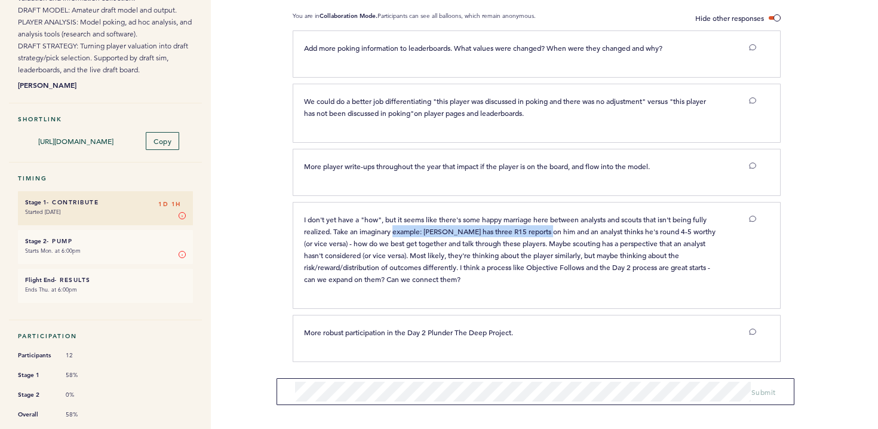
drag, startPoint x: 395, startPoint y: 229, endPoint x: 543, endPoint y: 232, distance: 148.1
click at [543, 232] on span "I don't yet have a "how", but it seems like there's some happy marriage here be…" at bounding box center [510, 248] width 413 height 69
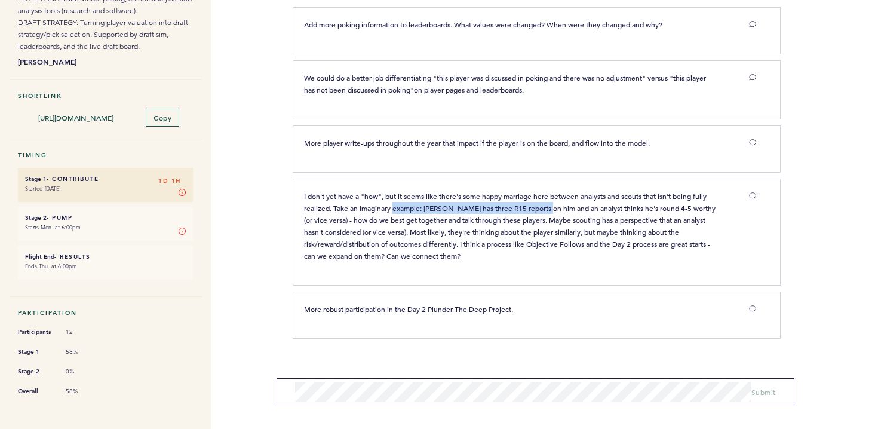
scroll to position [0, 0]
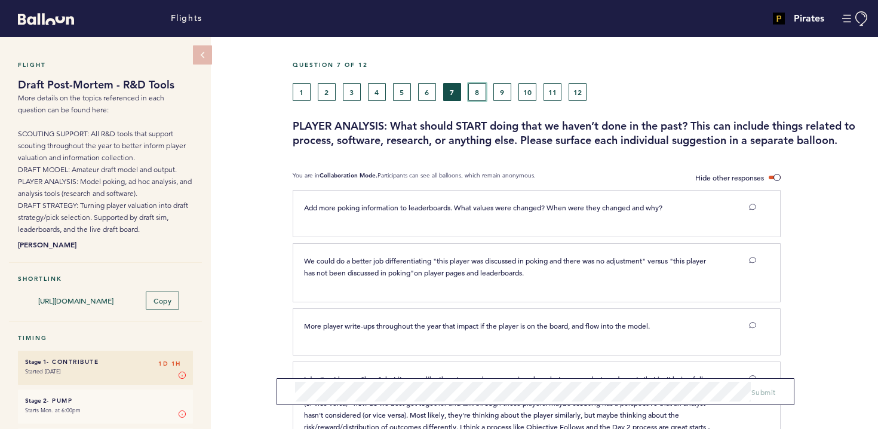
click at [476, 91] on button "8" at bounding box center [477, 92] width 18 height 18
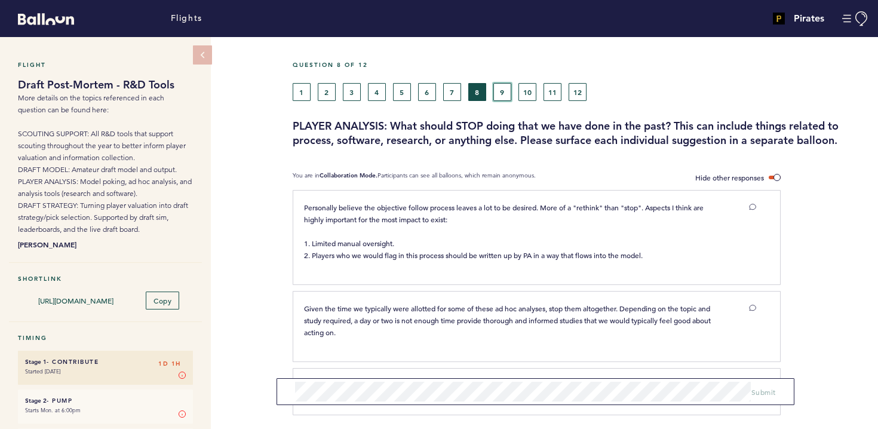
click at [501, 100] on button "9" at bounding box center [502, 92] width 18 height 18
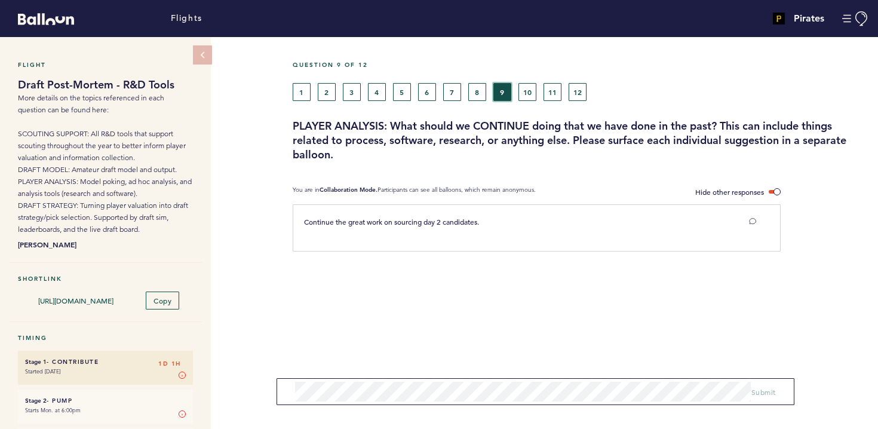
click at [516, 93] on div "1 2 3 4 5 6 7 8 9 10 11 12" at bounding box center [507, 92] width 428 height 18
click at [524, 92] on button "10" at bounding box center [527, 92] width 18 height 18
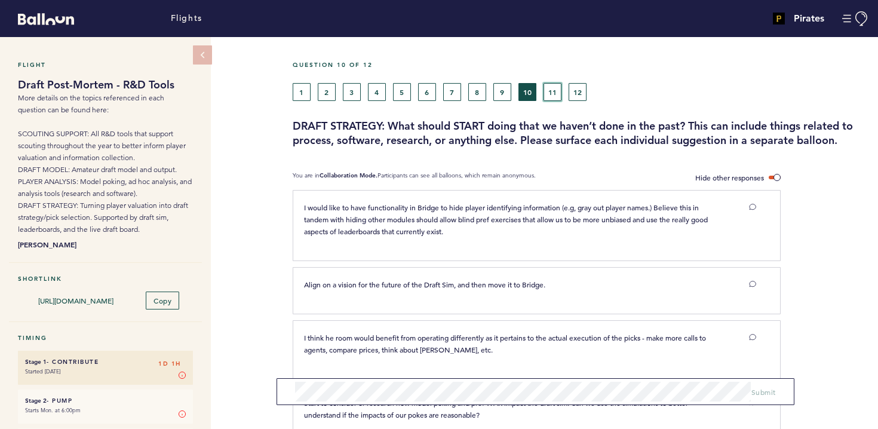
click at [554, 96] on button "11" at bounding box center [553, 92] width 18 height 18
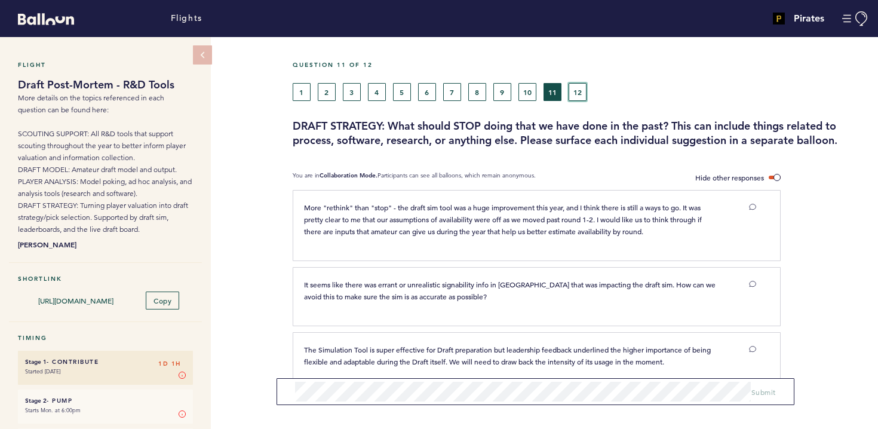
click at [579, 88] on button "12" at bounding box center [578, 92] width 18 height 18
